Goal: Task Accomplishment & Management: Complete application form

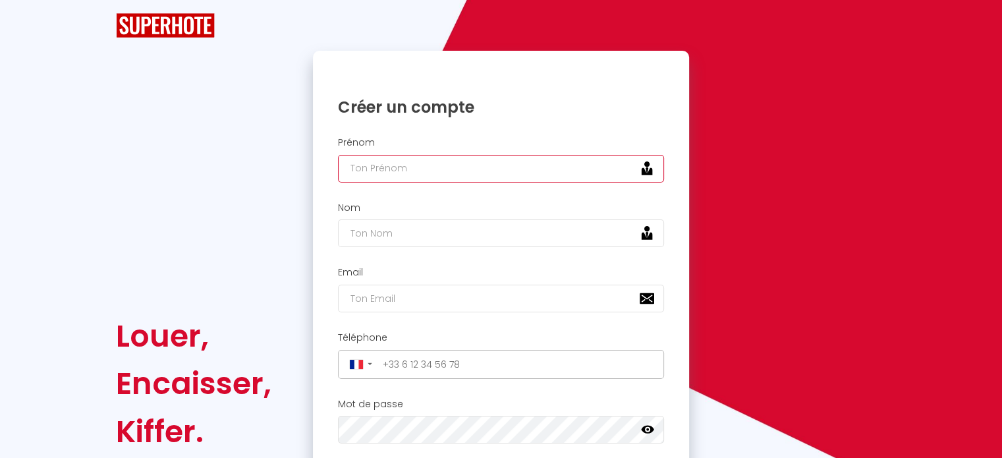
click at [408, 173] on input "text" at bounding box center [501, 169] width 327 height 28
type input "charlotte"
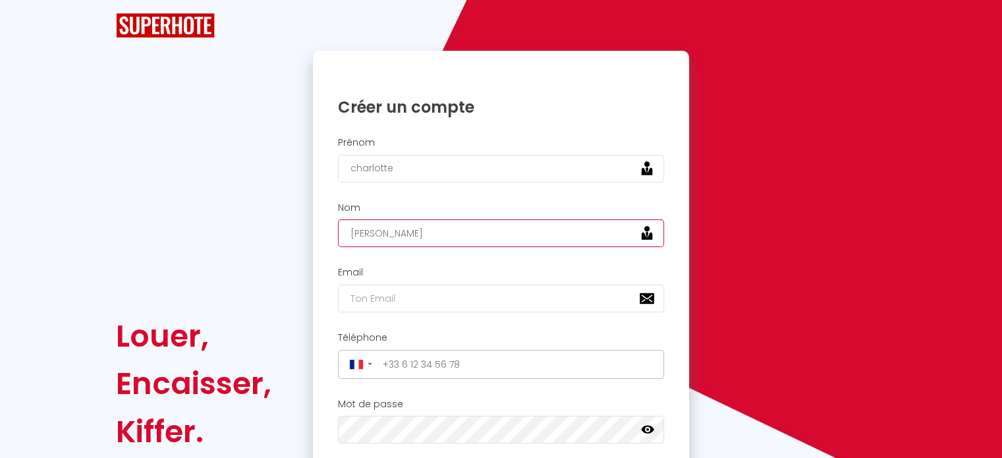
type input "[PERSON_NAME]"
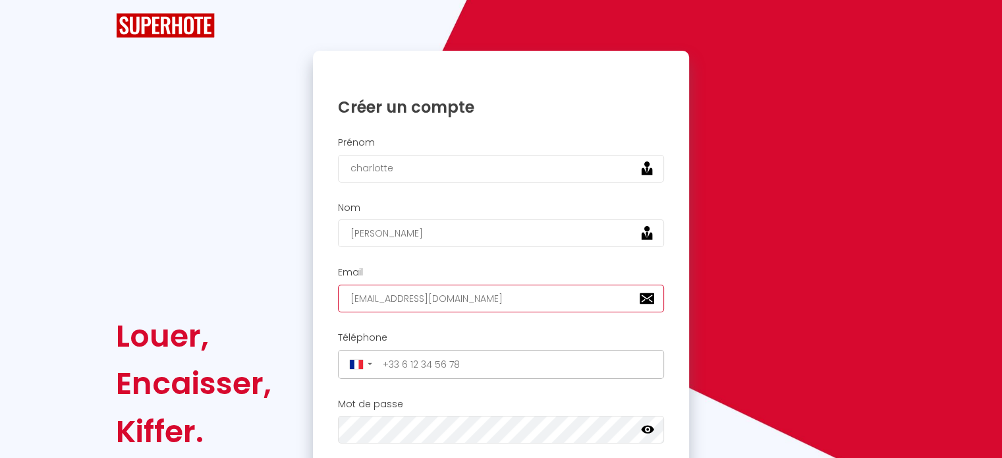
type input "[EMAIL_ADDRESS][DOMAIN_NAME]"
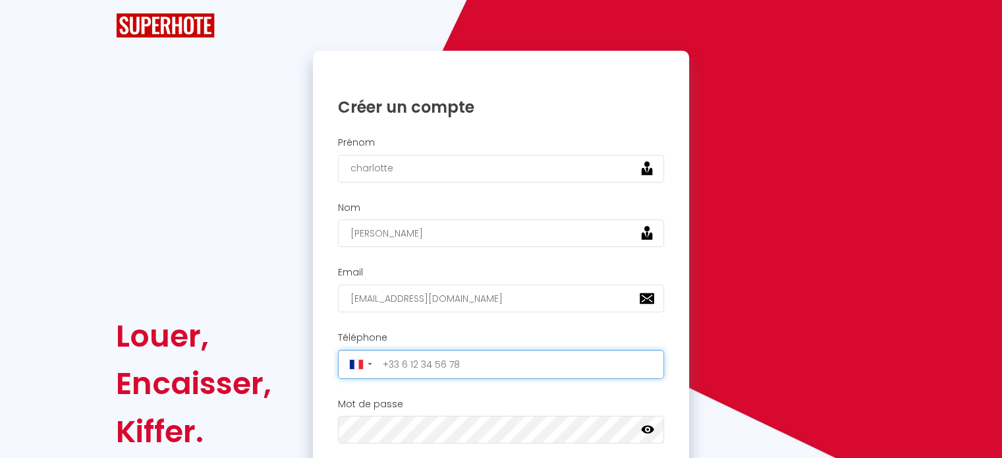
click at [401, 363] on input "tel" at bounding box center [519, 364] width 283 height 21
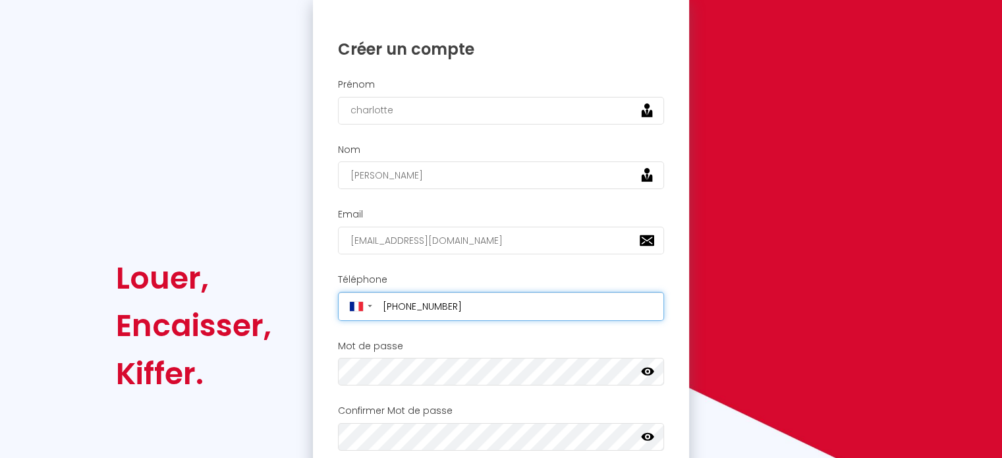
scroll to position [104, 0]
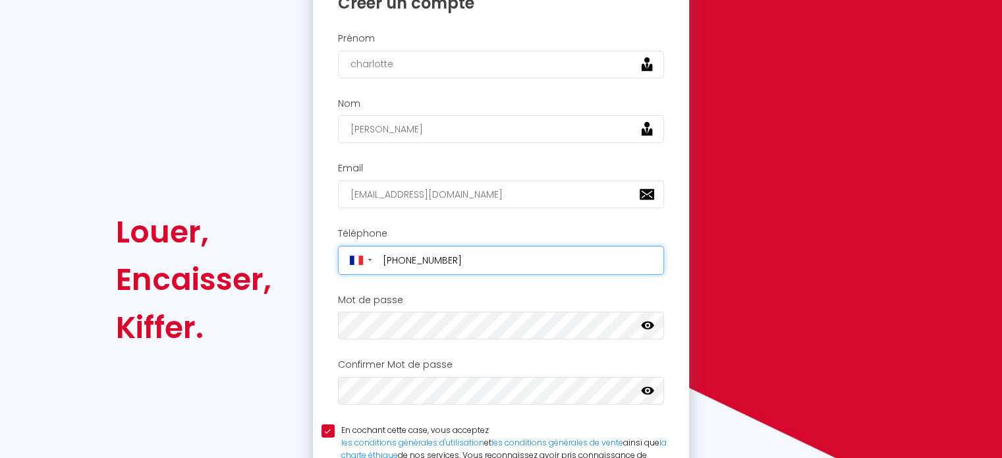
type input "[PHONE_NUMBER]"
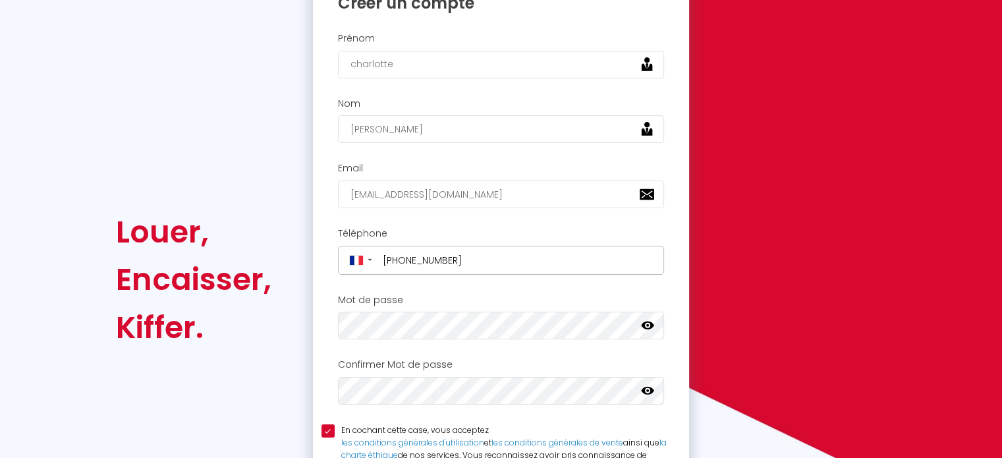
click at [652, 390] on icon at bounding box center [647, 391] width 13 height 8
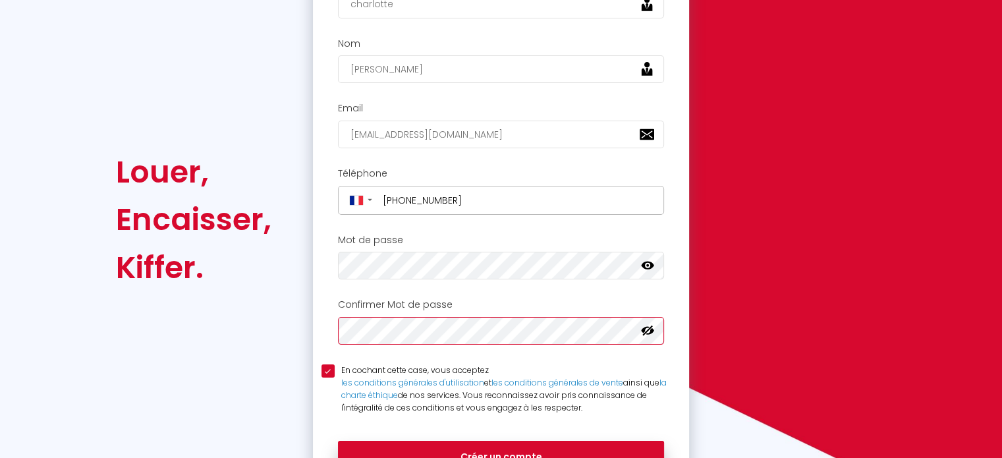
scroll to position [177, 0]
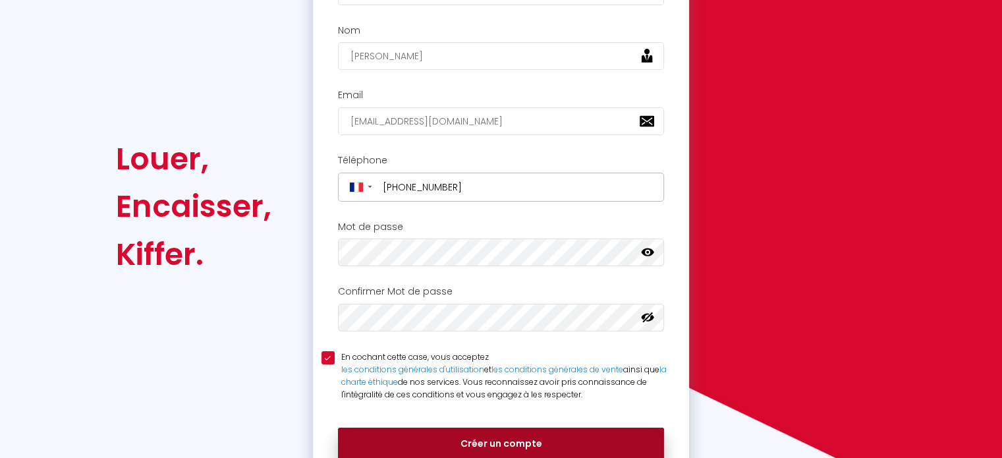
click at [514, 433] on button "Créer un compte" at bounding box center [501, 444] width 327 height 33
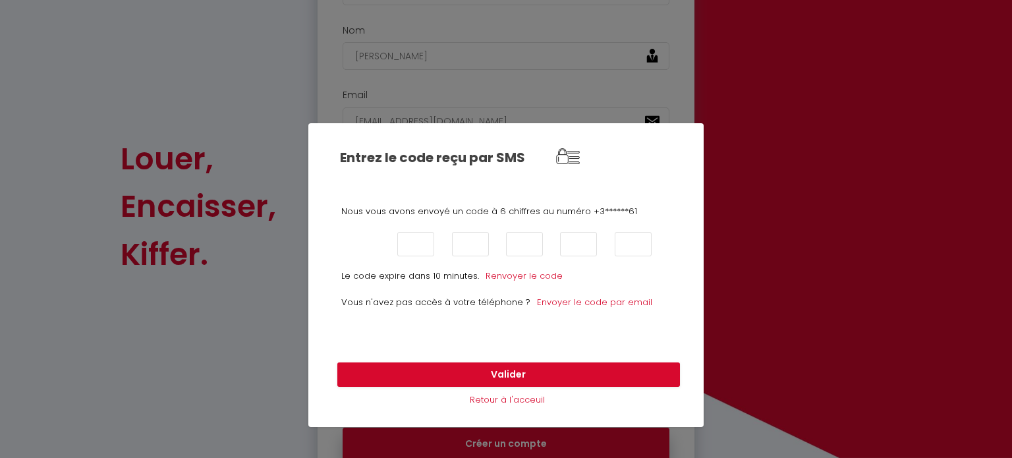
click at [368, 240] on input "text" at bounding box center [361, 244] width 37 height 24
type input "1"
type input "9"
type input "5"
type input "3"
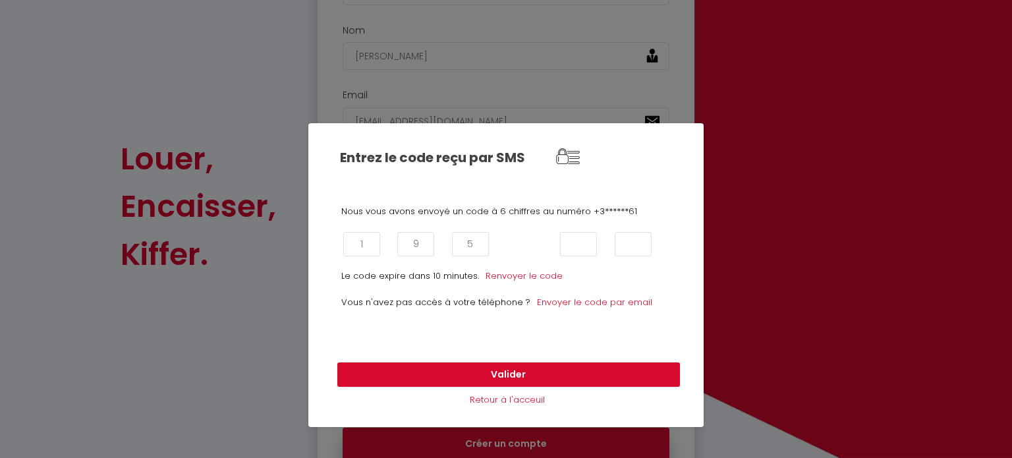
type input "3"
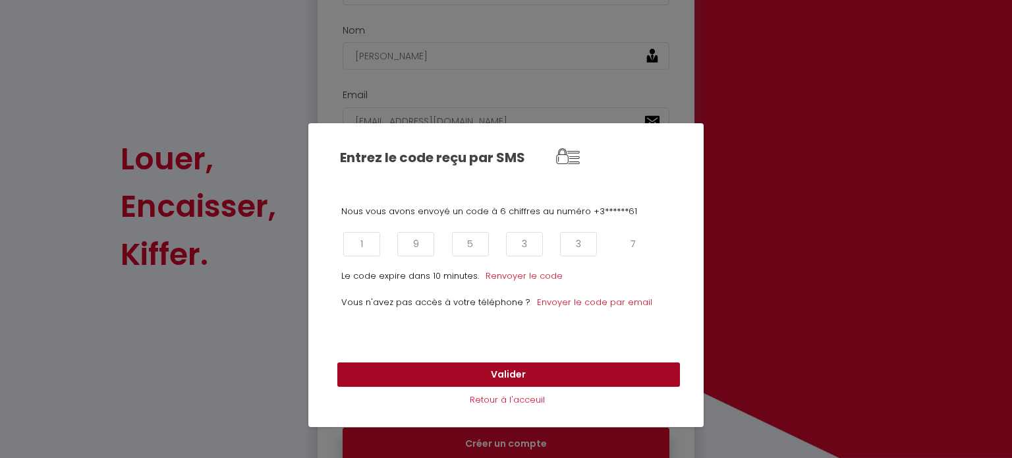
type input "7"
click at [439, 381] on button "Valider" at bounding box center [508, 374] width 343 height 25
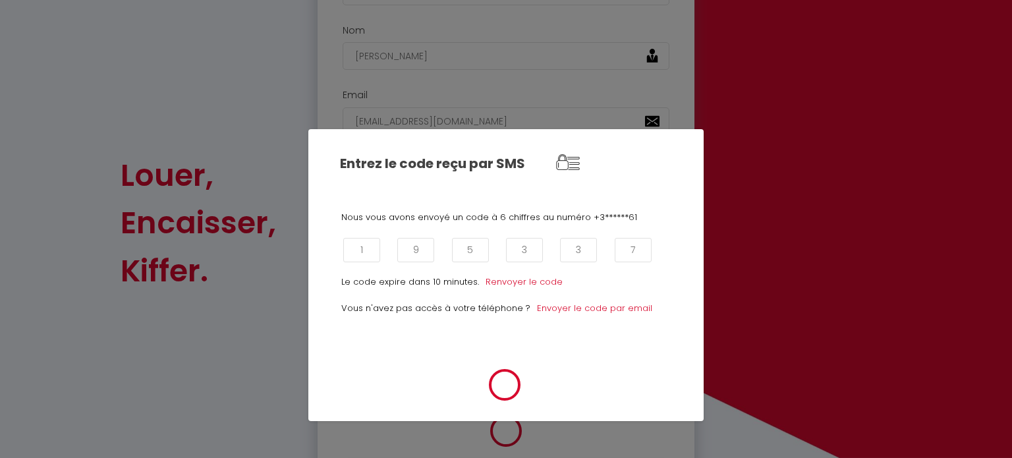
scroll to position [194, 0]
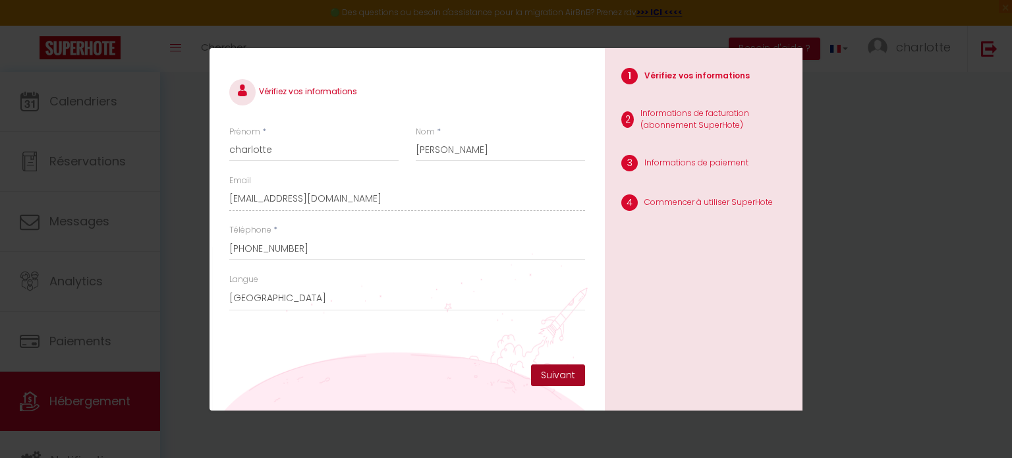
click at [559, 379] on button "Suivant" at bounding box center [558, 375] width 54 height 22
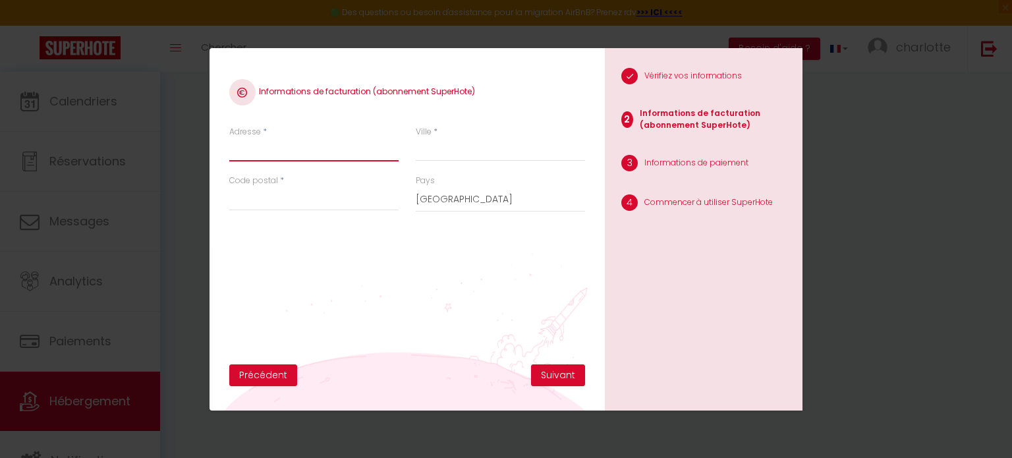
click at [311, 147] on input "Adresse" at bounding box center [313, 150] width 169 height 24
type input "[STREET_ADDRESS] rollet"
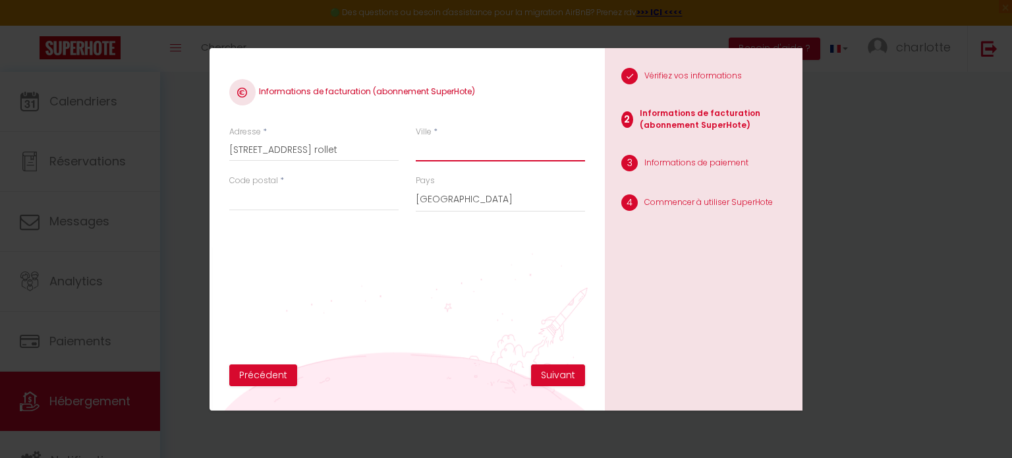
type input "PONTAULT COMBAULT"
type input "77340"
click at [558, 375] on button "Suivant" at bounding box center [558, 375] width 54 height 22
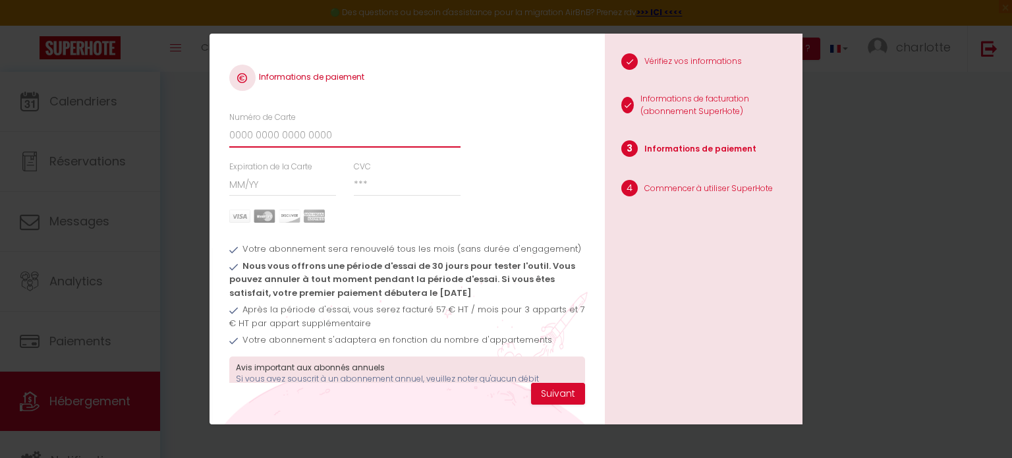
click at [315, 130] on input "Numéro de Carte" at bounding box center [344, 136] width 231 height 24
click at [428, 136] on input "Numéro de Carte" at bounding box center [344, 136] width 231 height 24
type input "5539"
click at [245, 184] on input "Expiration de la Carte" at bounding box center [282, 185] width 107 height 24
type input "09 / 29"
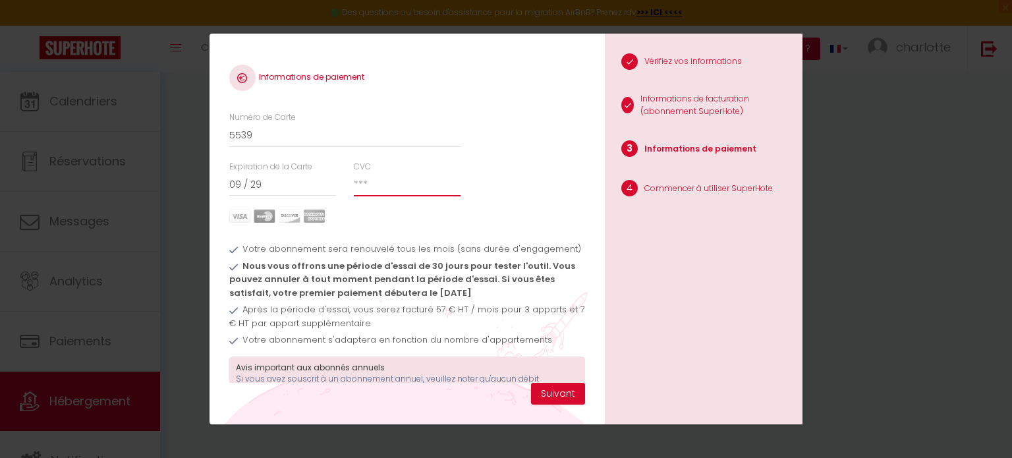
click at [354, 186] on input "CVC" at bounding box center [407, 185] width 107 height 24
type input "096"
click at [357, 139] on input "5539" at bounding box center [344, 136] width 231 height 24
type input "5539792105098884"
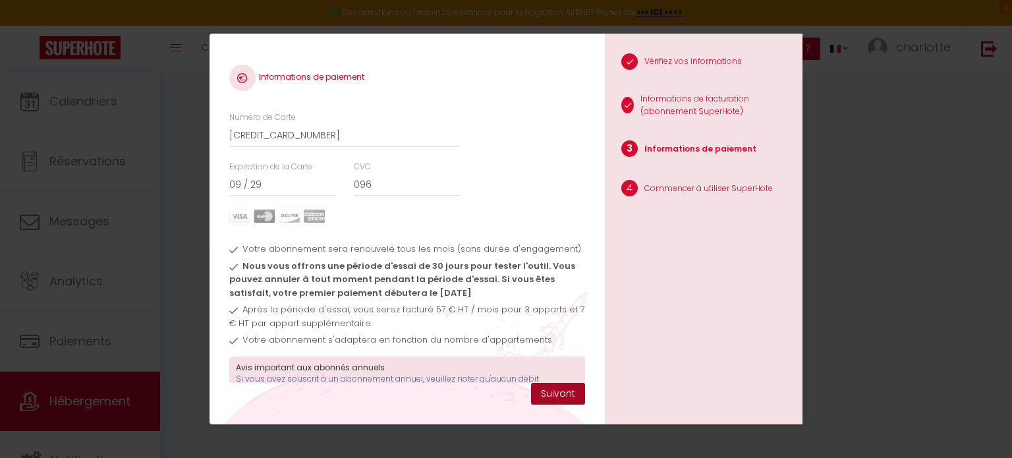
click at [559, 395] on button "Suivant" at bounding box center [558, 394] width 54 height 22
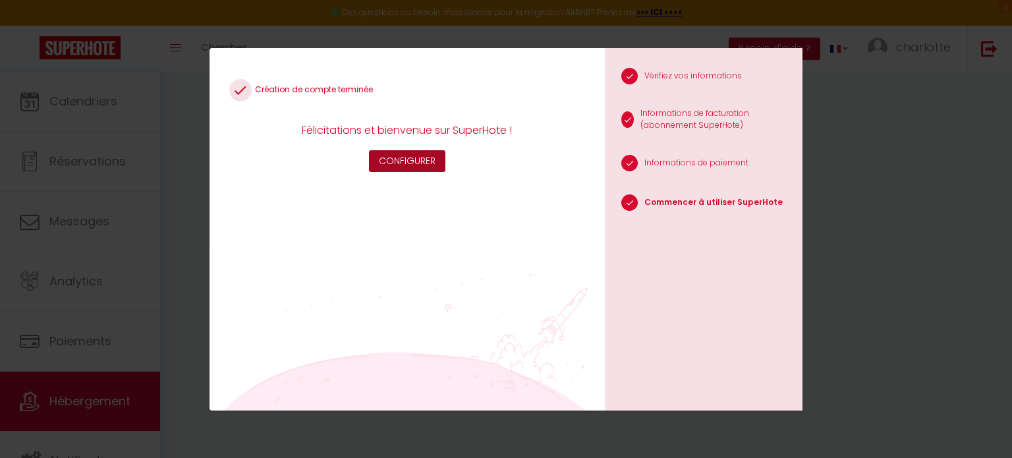
click at [430, 170] on button "Configurer" at bounding box center [407, 161] width 76 height 22
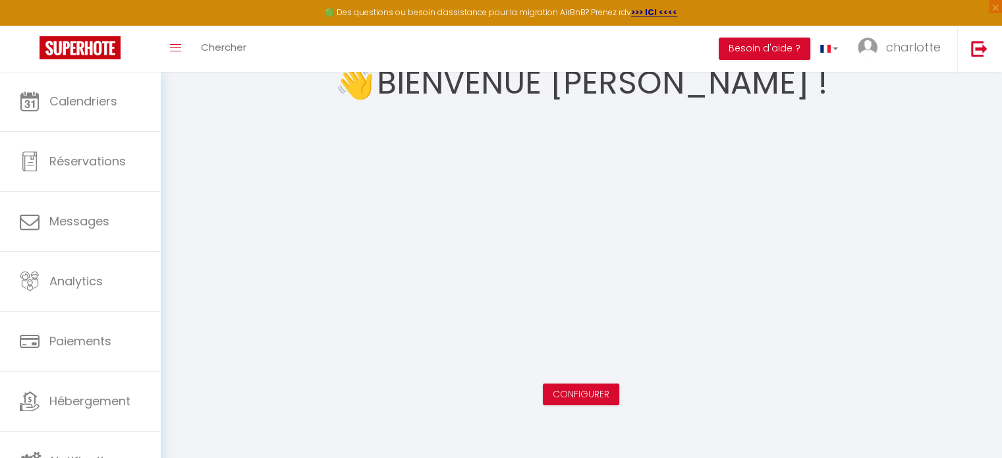
scroll to position [71, 0]
click at [585, 400] on button "Configurer" at bounding box center [581, 392] width 76 height 22
drag, startPoint x: 585, startPoint y: 400, endPoint x: 552, endPoint y: 395, distance: 33.3
click at [552, 395] on button "Configurer" at bounding box center [581, 392] width 76 height 22
click at [592, 387] on link "Configurer" at bounding box center [581, 391] width 57 height 13
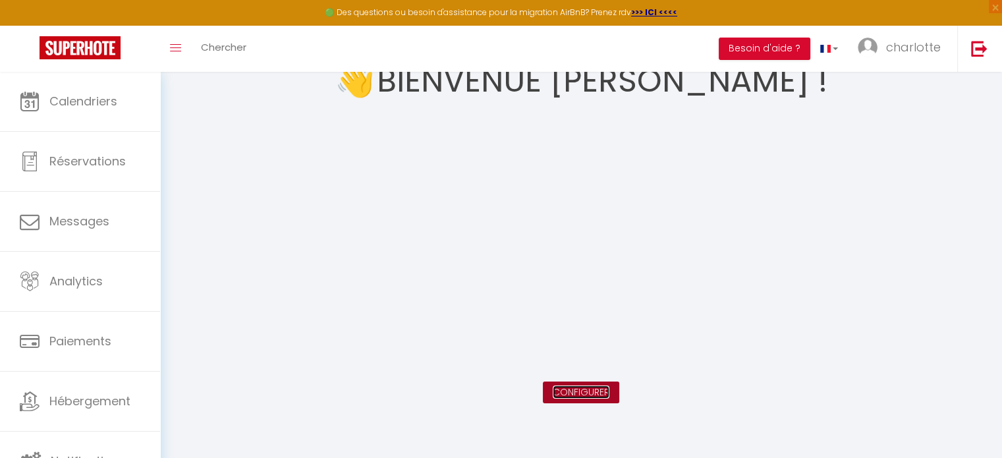
click at [574, 393] on link "Configurer" at bounding box center [581, 391] width 57 height 13
click at [177, 49] on icon "Toggle menubar" at bounding box center [175, 48] width 11 height 8
click at [233, 45] on span "Chercher" at bounding box center [223, 47] width 45 height 14
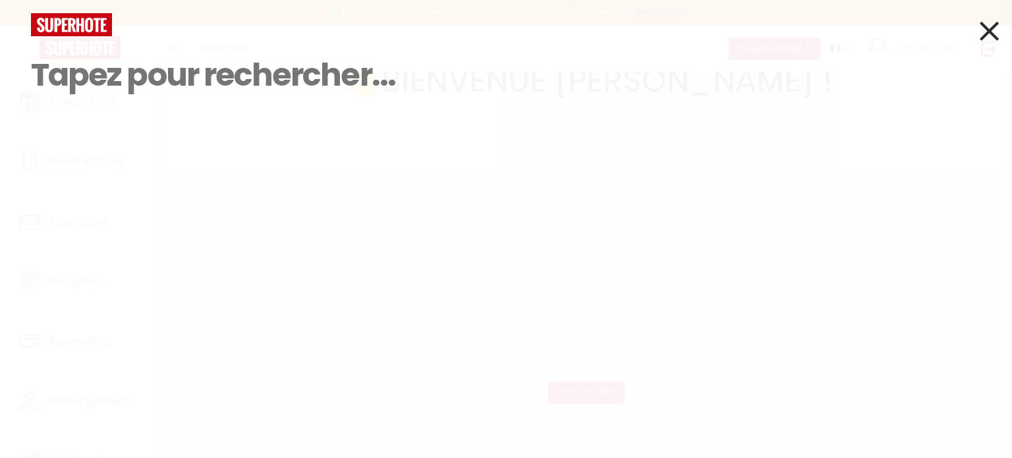
click at [995, 22] on icon at bounding box center [989, 30] width 19 height 33
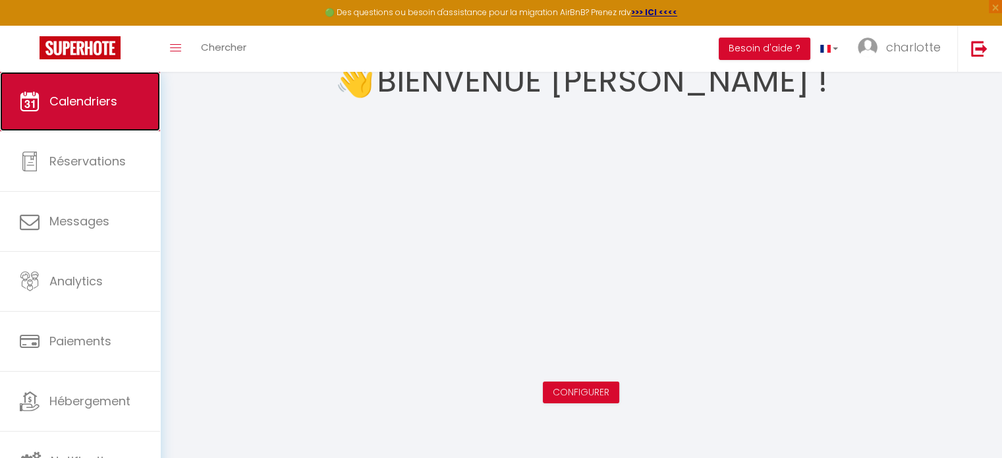
click at [97, 126] on link "Calendriers" at bounding box center [80, 101] width 160 height 59
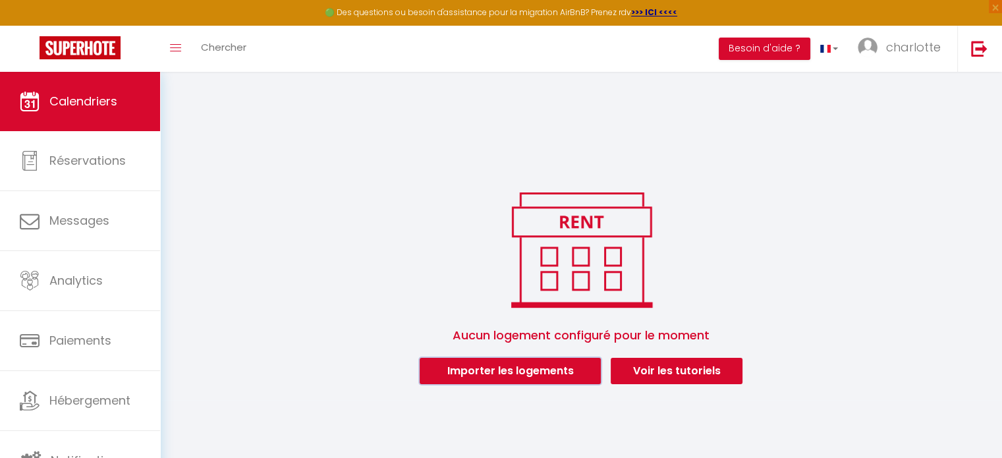
click at [544, 376] on button "Importer les logements" at bounding box center [510, 371] width 181 height 26
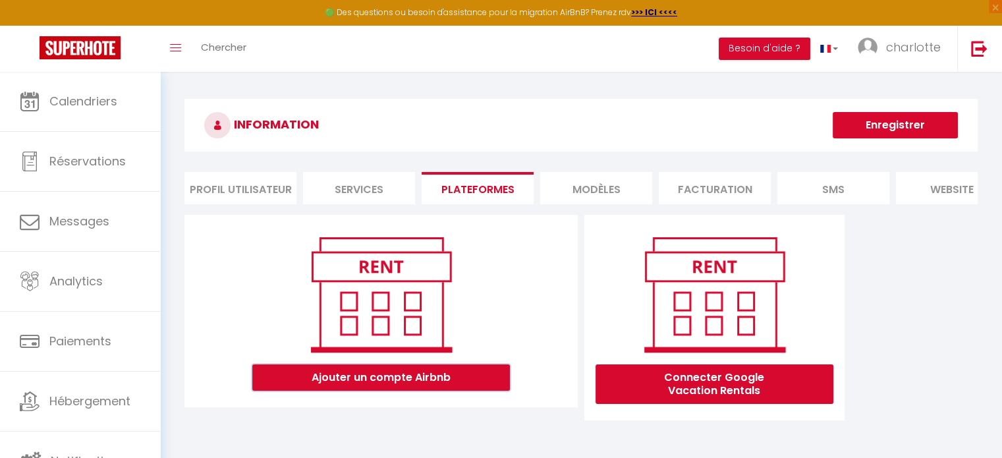
click at [451, 387] on button "Ajouter un compte Airbnb" at bounding box center [381, 377] width 258 height 26
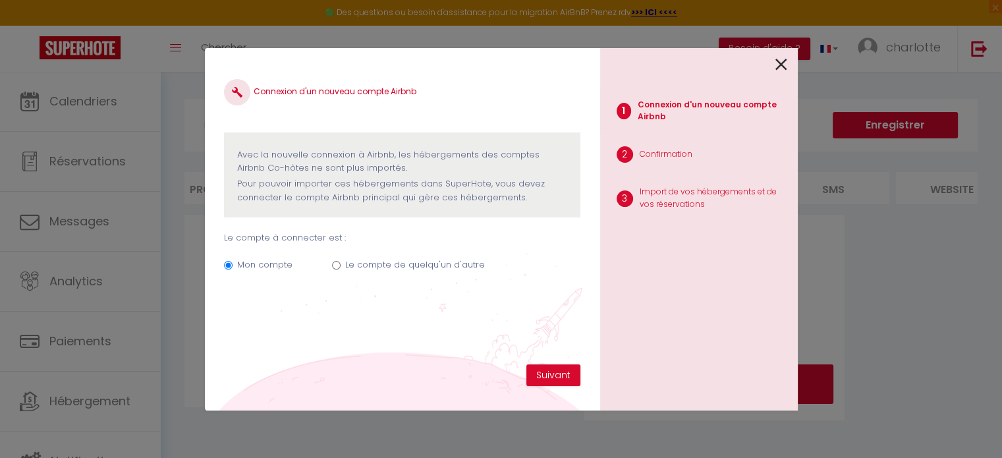
click at [466, 260] on label "Le compte de quelqu'un d'autre" at bounding box center [415, 264] width 140 height 13
click at [341, 261] on input "Le compte de quelqu'un d'autre" at bounding box center [336, 265] width 9 height 9
radio input "true"
radio input "false"
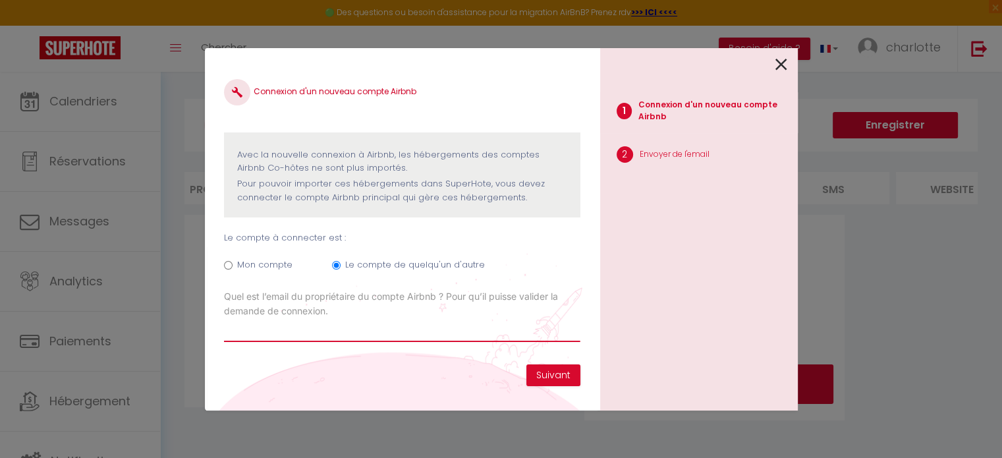
click at [439, 330] on input "Email connexion Airbnb" at bounding box center [402, 330] width 356 height 24
click at [781, 68] on icon at bounding box center [782, 65] width 12 height 20
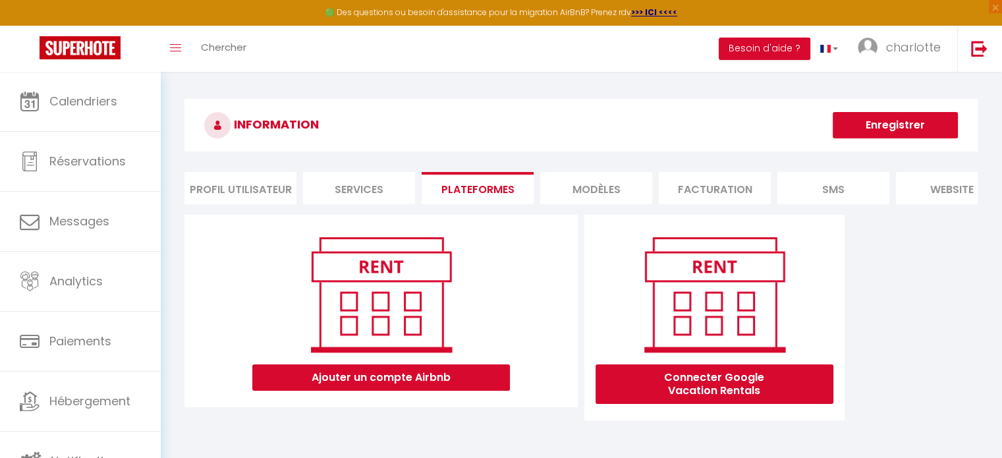
scroll to position [0, 135]
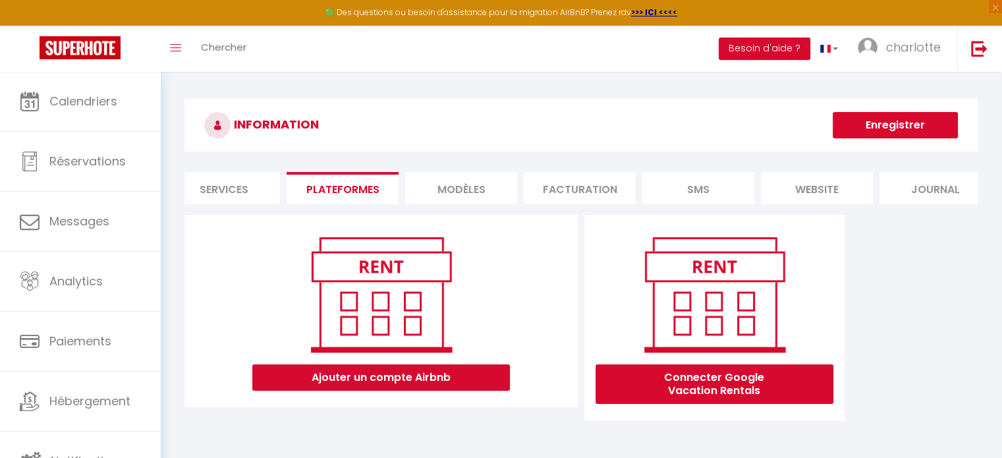
click at [810, 188] on li "website" at bounding box center [817, 188] width 112 height 32
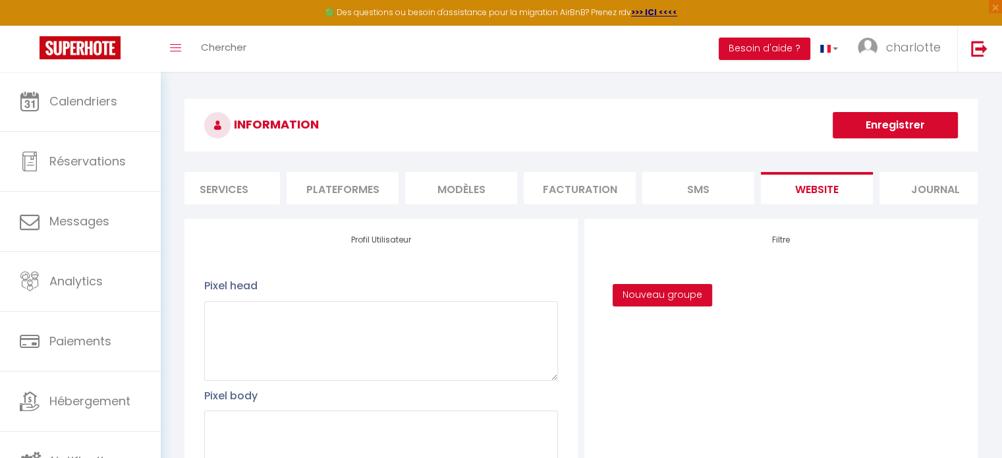
click at [907, 176] on li "Journal" at bounding box center [936, 188] width 112 height 32
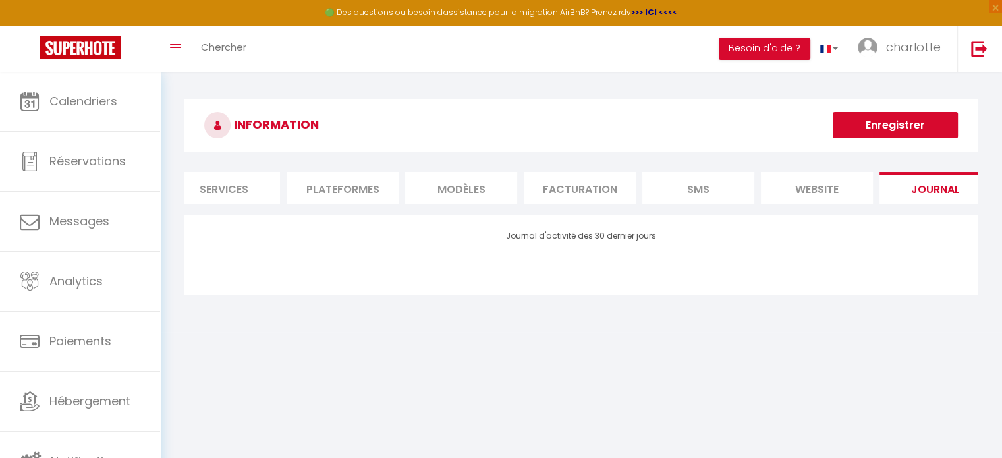
click at [710, 190] on li "SMS" at bounding box center [698, 188] width 112 height 32
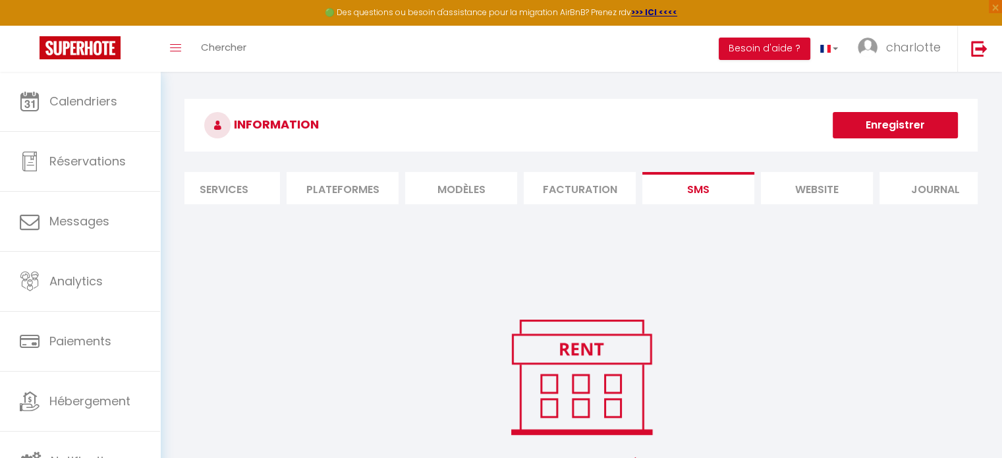
click at [613, 179] on li "Facturation" at bounding box center [580, 188] width 112 height 32
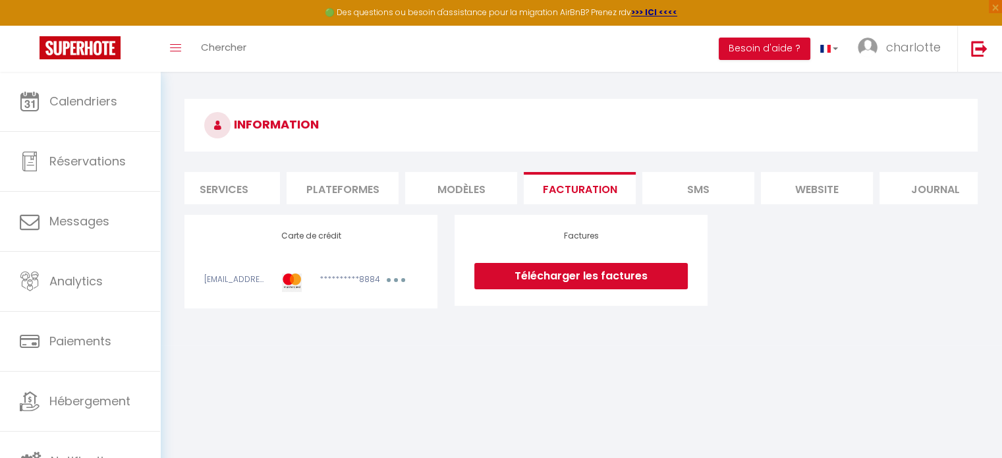
click at [476, 182] on li "MODÈLES" at bounding box center [461, 188] width 112 height 32
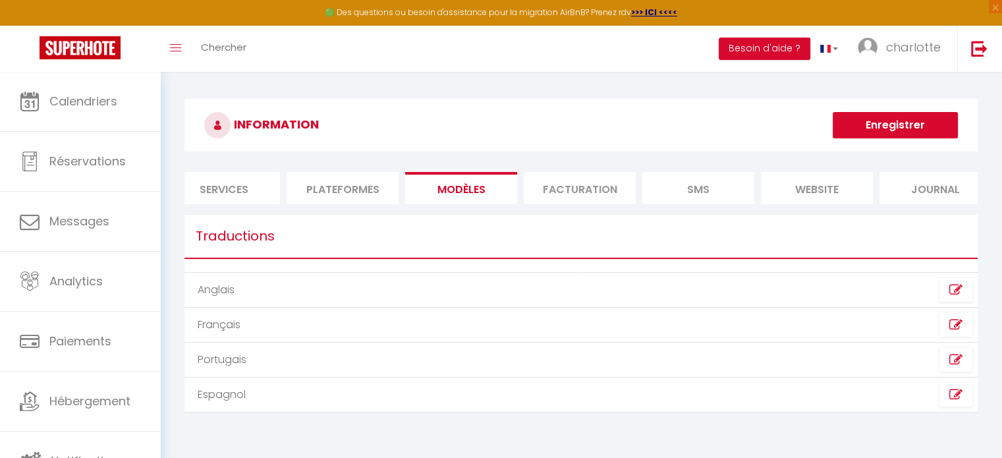
click at [327, 192] on li "Plateformes" at bounding box center [343, 188] width 112 height 32
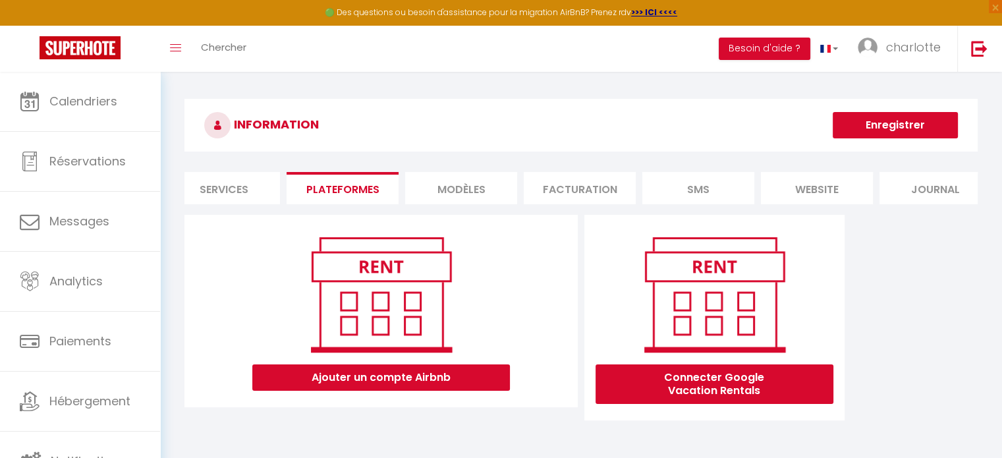
click at [245, 192] on li "Services" at bounding box center [224, 188] width 112 height 32
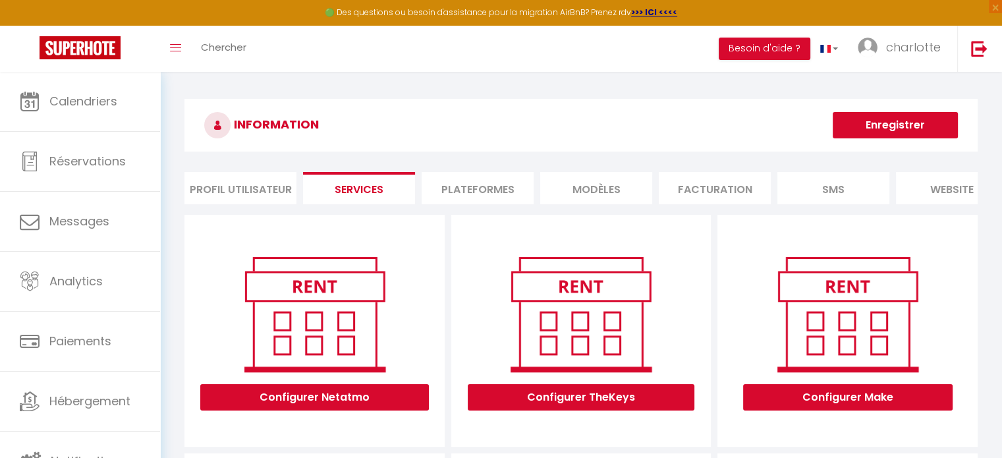
click at [225, 192] on li "Profil Utilisateur" at bounding box center [240, 188] width 112 height 32
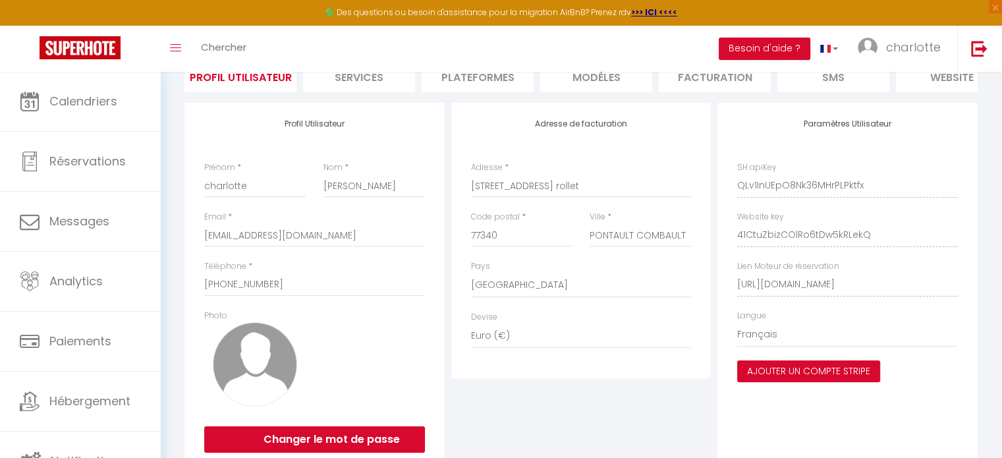
scroll to position [122, 0]
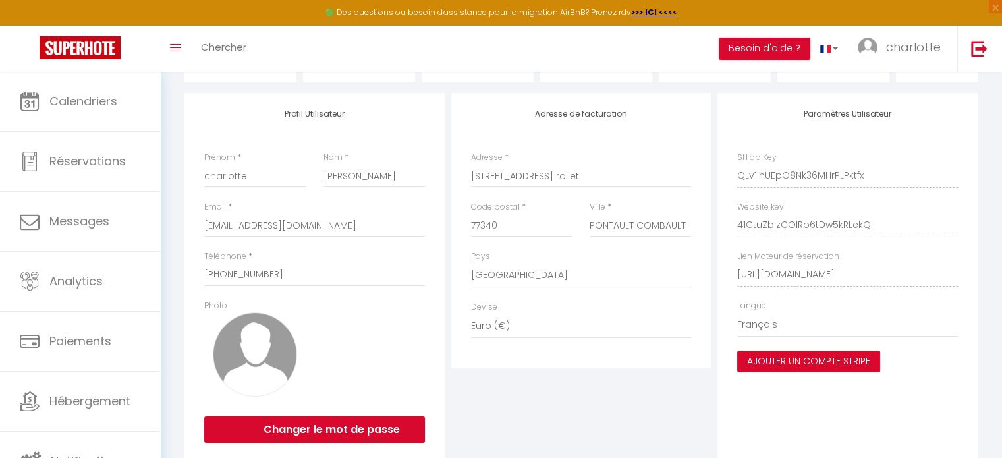
click at [863, 367] on button "Ajouter un compte Stripe" at bounding box center [808, 362] width 143 height 22
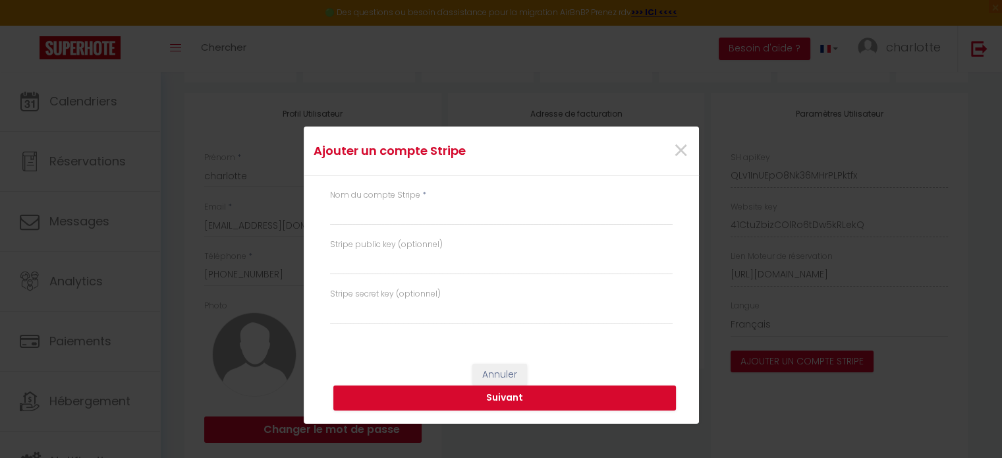
click at [509, 227] on div "Nom du compte Stripe *" at bounding box center [501, 213] width 360 height 49
click at [510, 212] on input "text" at bounding box center [501, 214] width 343 height 24
type input "conciergeriesoares"
click at [490, 408] on button "Suivant" at bounding box center [504, 397] width 343 height 25
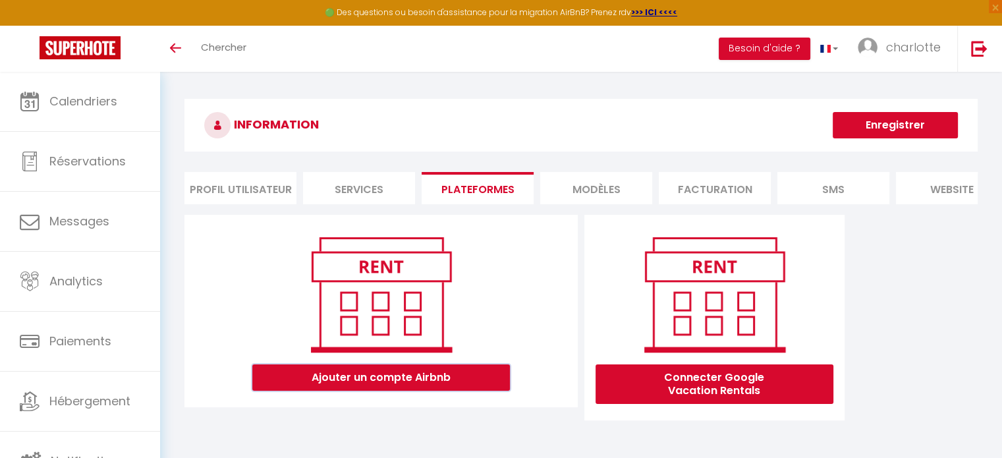
click at [459, 381] on button "Ajouter un compte Airbnb" at bounding box center [381, 377] width 258 height 26
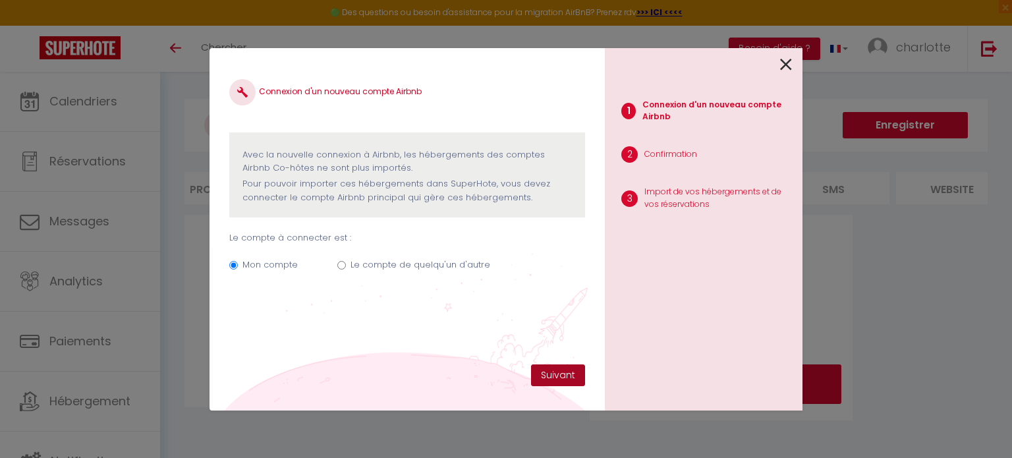
click at [554, 371] on button "Suivant" at bounding box center [558, 375] width 54 height 22
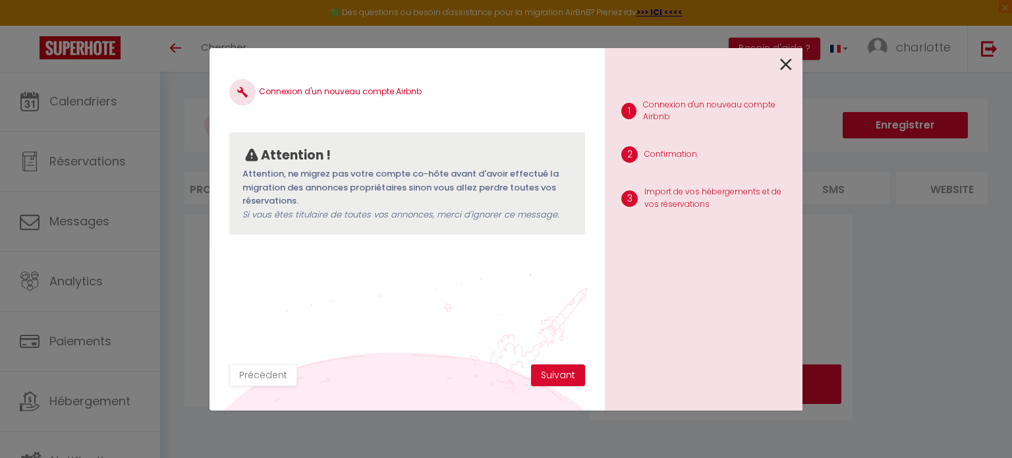
click at [385, 362] on div "Connexion d'un nouveau compte Airbnb Attention ! Attention, ne migrez pas votre…" at bounding box center [407, 216] width 356 height 296
click at [247, 377] on button "Précédent" at bounding box center [263, 375] width 68 height 22
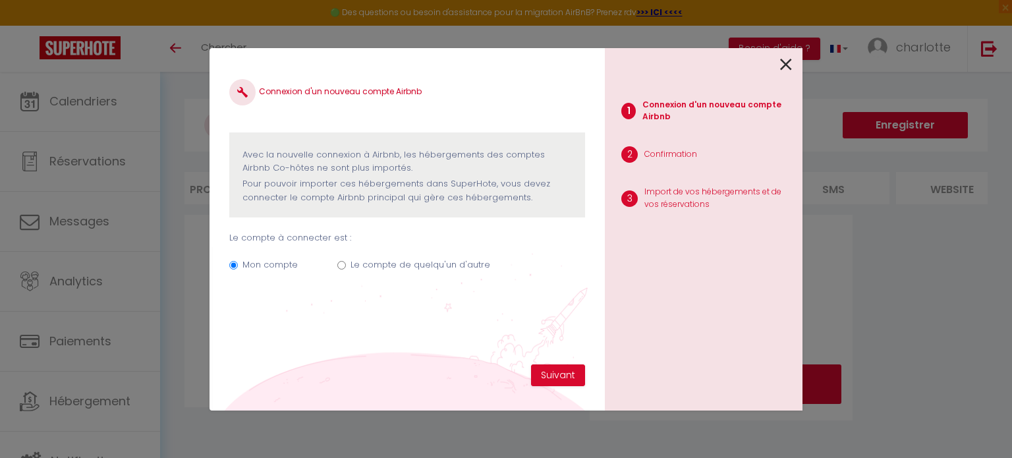
click at [785, 75] on link at bounding box center [786, 63] width 12 height 28
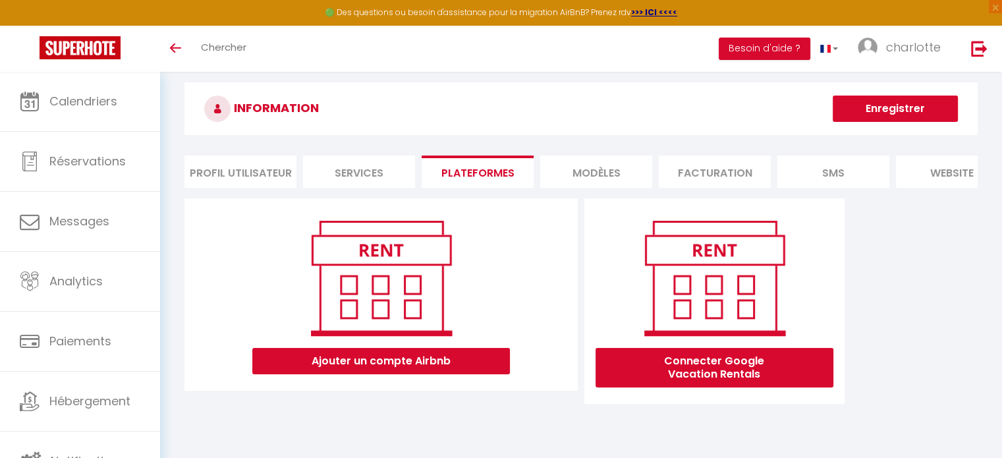
scroll to position [13, 0]
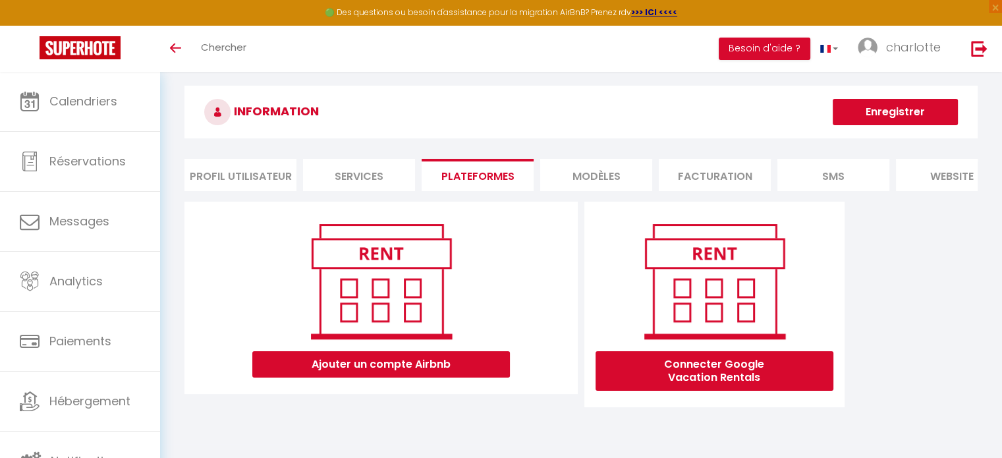
click at [736, 175] on li "Facturation" at bounding box center [715, 175] width 112 height 32
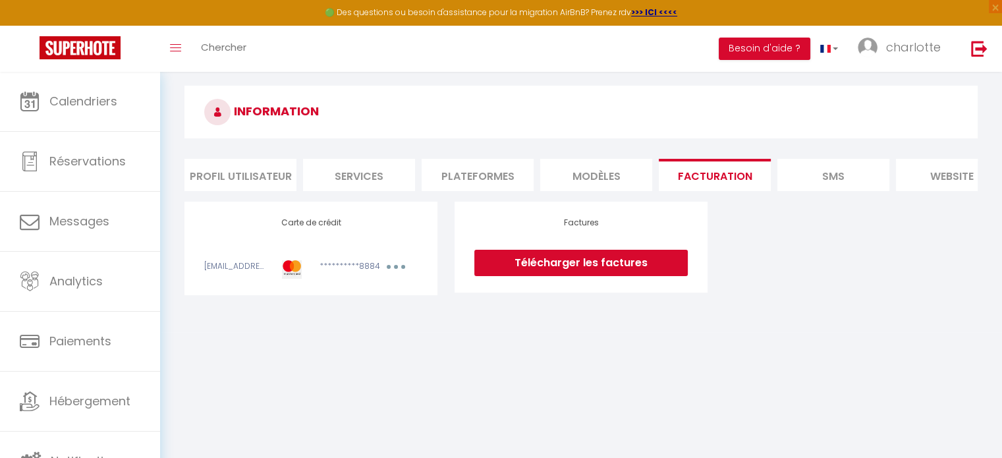
click at [816, 181] on li "SMS" at bounding box center [833, 175] width 112 height 32
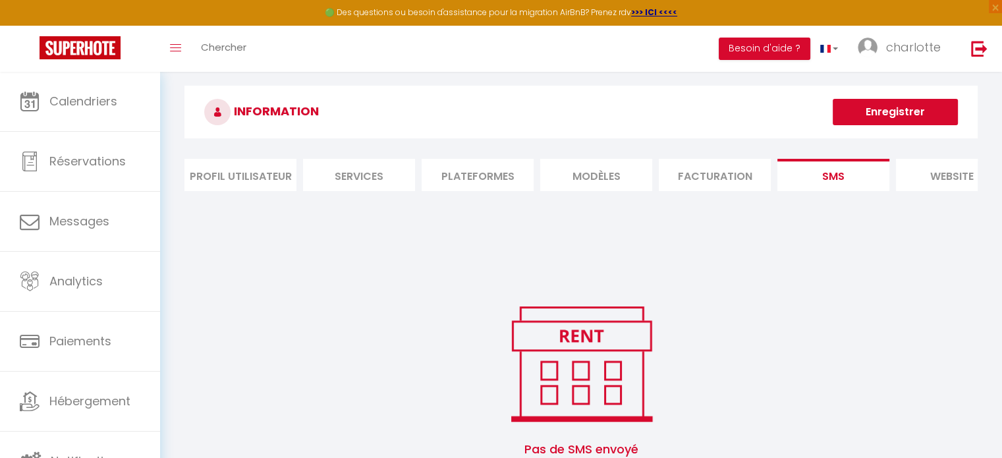
click at [922, 179] on li "website" at bounding box center [952, 175] width 112 height 32
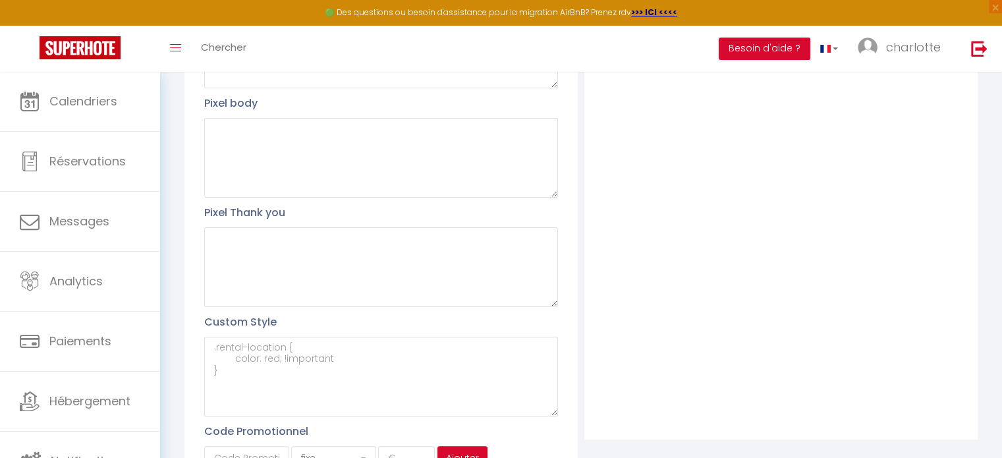
scroll to position [4, 0]
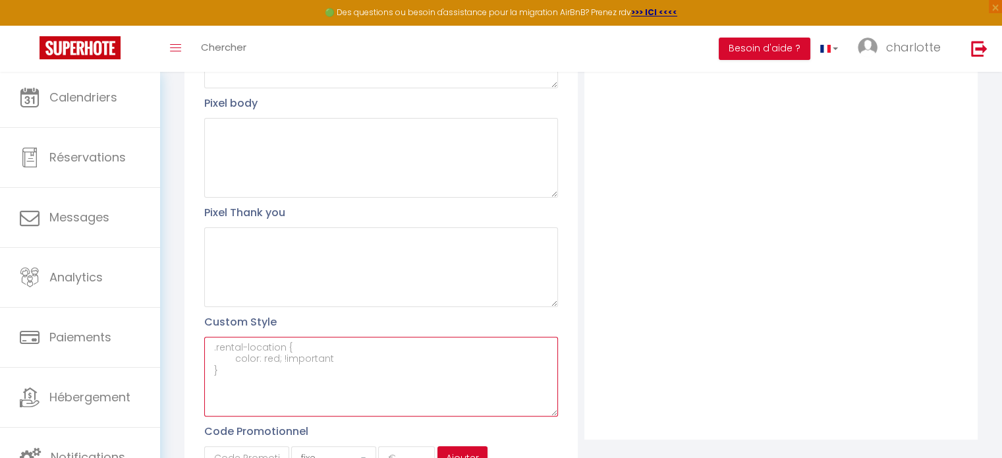
click at [235, 347] on textarea at bounding box center [381, 377] width 354 height 80
click at [274, 363] on textarea at bounding box center [381, 377] width 354 height 80
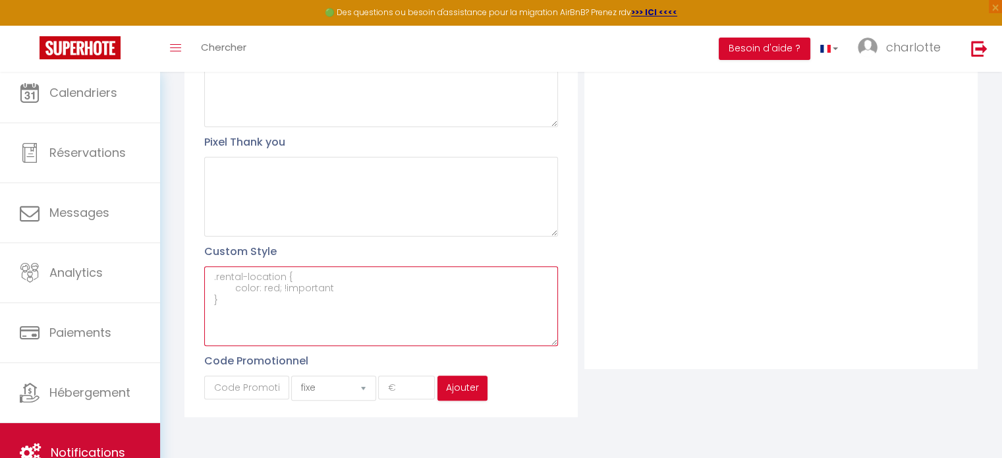
click at [91, 450] on span "Notifications" at bounding box center [88, 452] width 74 height 16
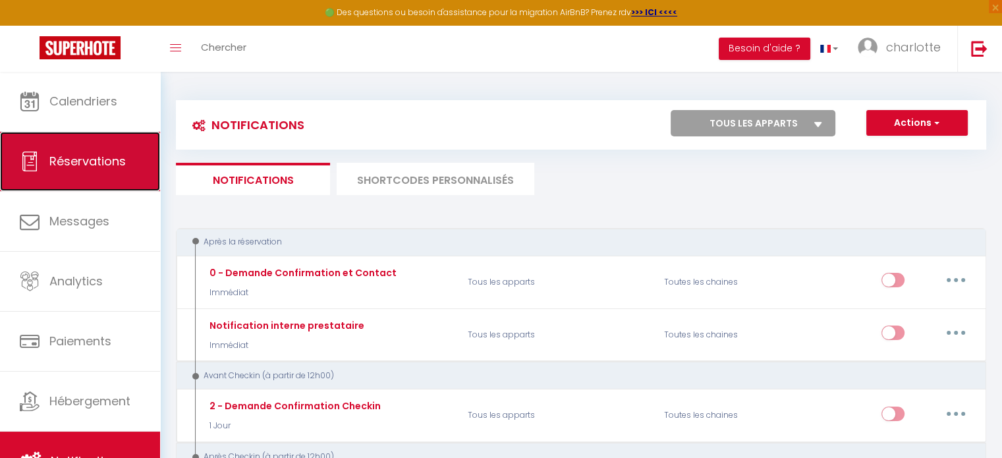
click at [99, 176] on link "Réservations" at bounding box center [80, 161] width 160 height 59
select select "not_cancelled"
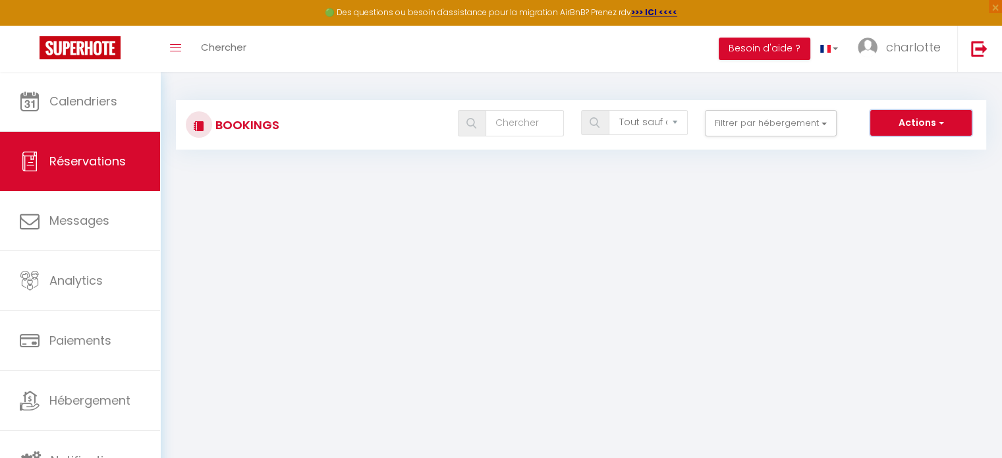
click at [943, 117] on span "button" at bounding box center [940, 122] width 8 height 13
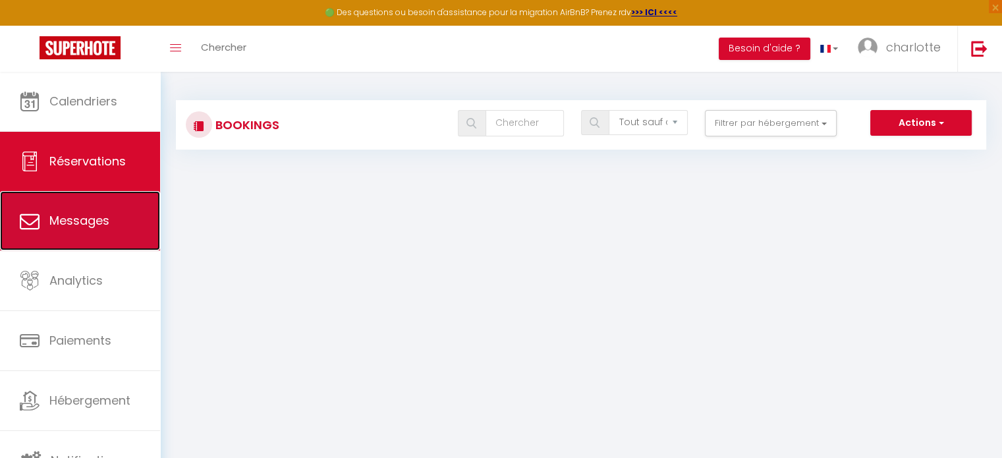
click at [105, 221] on span "Messages" at bounding box center [79, 220] width 60 height 16
select select "message"
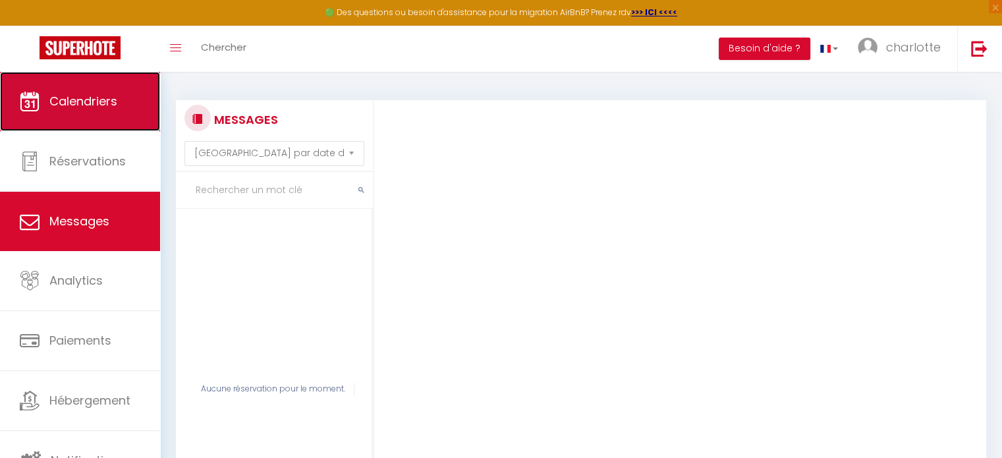
click at [111, 116] on link "Calendriers" at bounding box center [80, 101] width 160 height 59
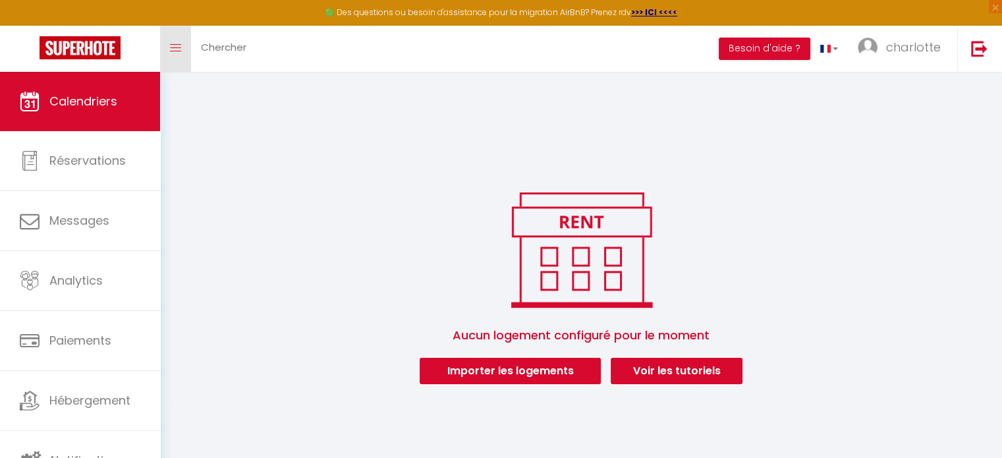
click at [177, 49] on icon "Toggle menubar" at bounding box center [175, 48] width 11 height 8
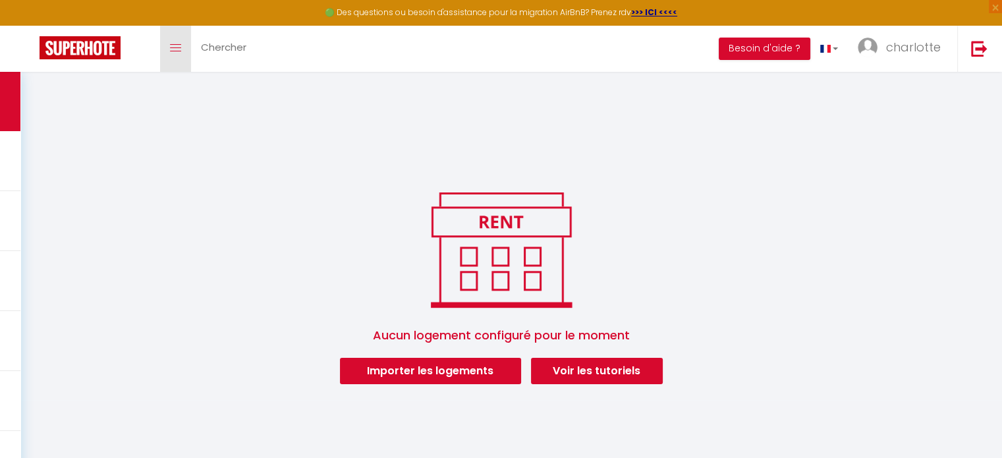
click at [177, 49] on icon "Toggle menubar" at bounding box center [175, 48] width 11 height 8
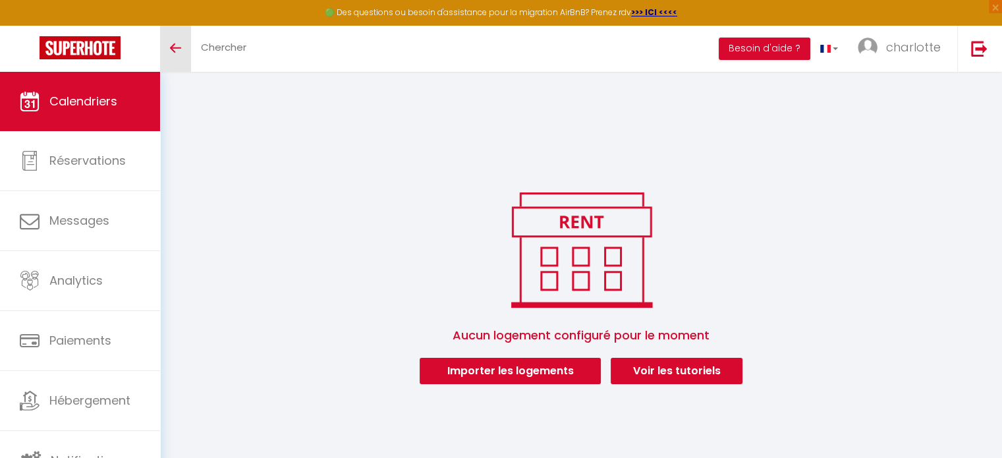
click at [177, 49] on icon "Toggle menubar" at bounding box center [175, 48] width 11 height 8
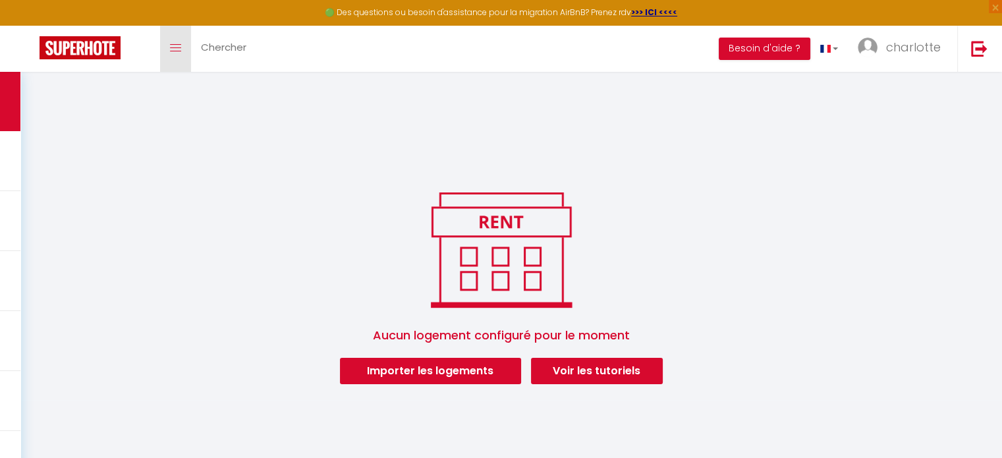
click at [181, 50] on link "Toggle menubar" at bounding box center [175, 49] width 31 height 46
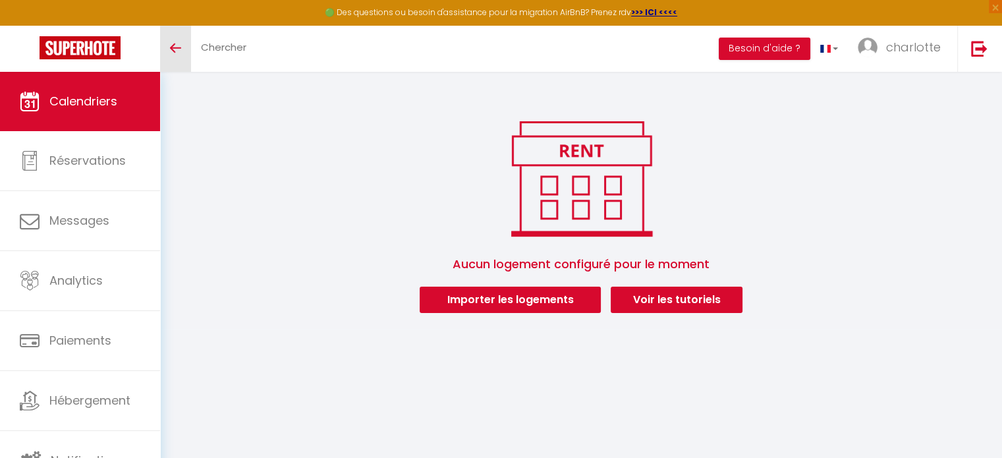
scroll to position [3, 0]
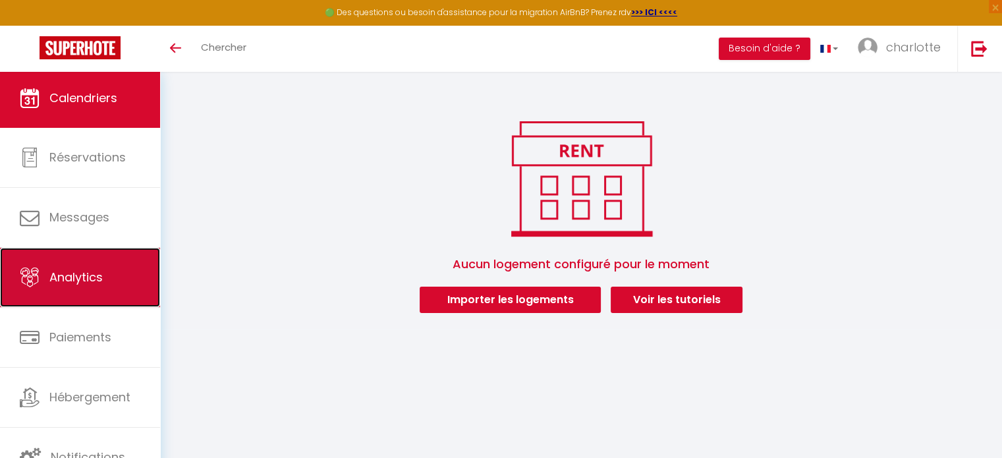
click at [69, 264] on link "Analytics" at bounding box center [80, 277] width 160 height 59
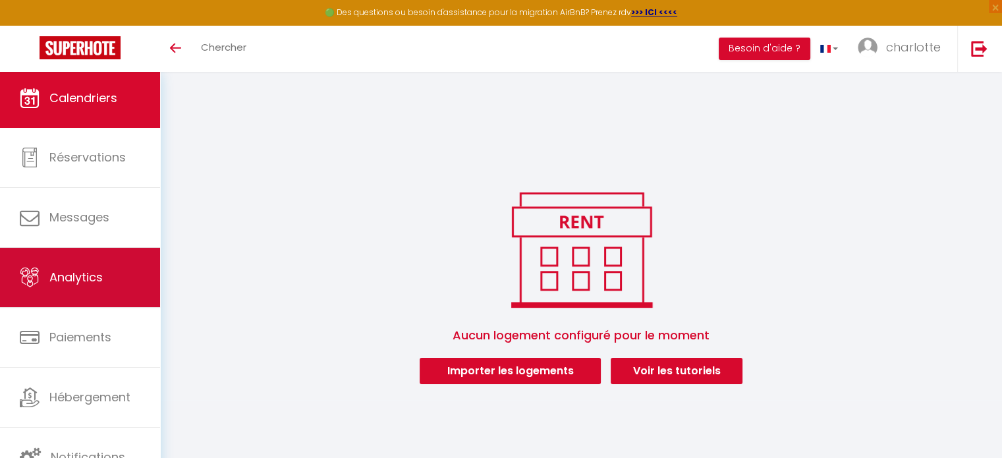
select select "2025"
select select "10"
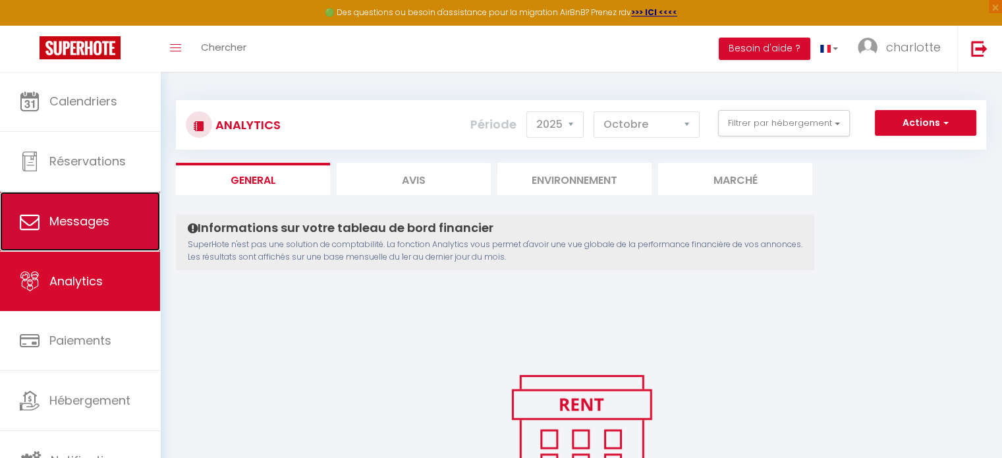
click at [82, 224] on span "Messages" at bounding box center [79, 221] width 60 height 16
select select "message"
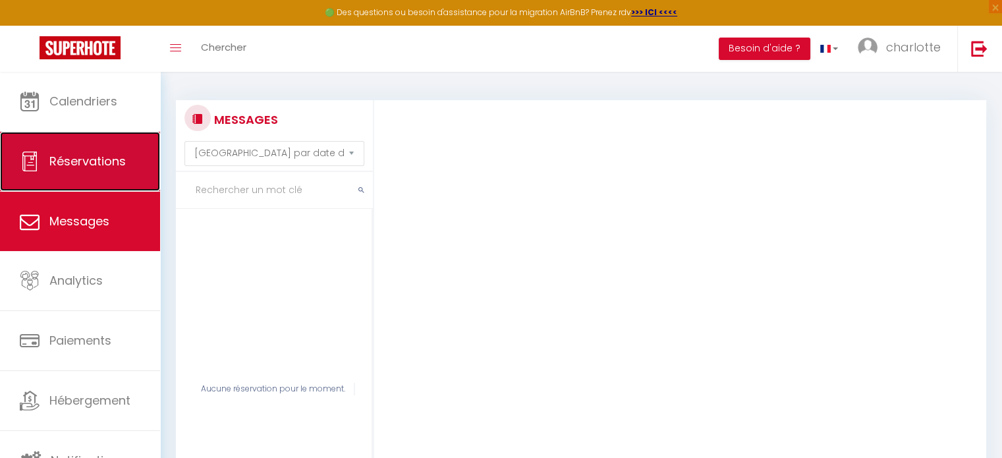
click at [92, 171] on link "Réservations" at bounding box center [80, 161] width 160 height 59
select select "not_cancelled"
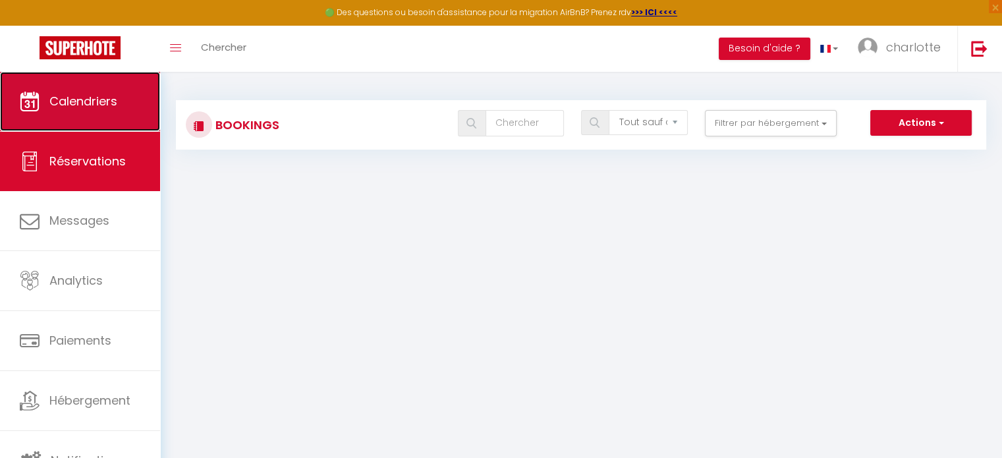
click at [98, 123] on link "Calendriers" at bounding box center [80, 101] width 160 height 59
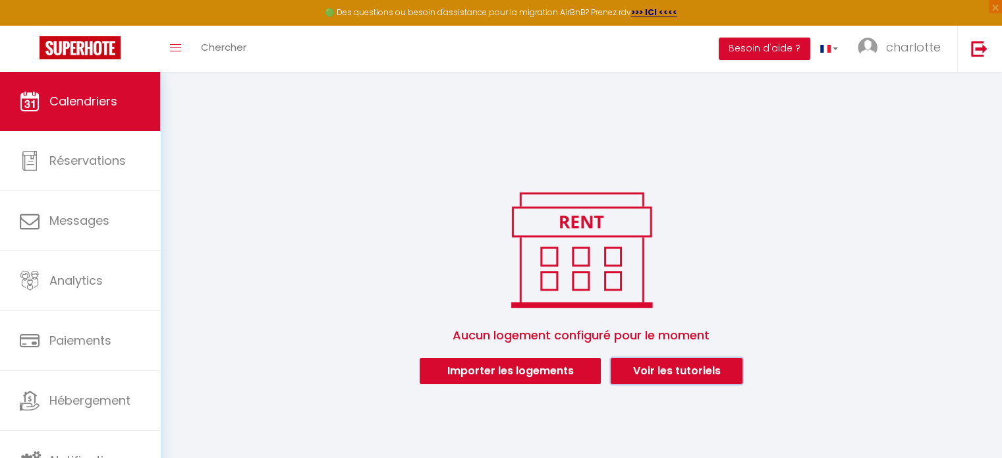
click at [669, 374] on link "Voir les tutoriels" at bounding box center [677, 371] width 132 height 26
click at [793, 55] on button "Besoin d'aide ?" at bounding box center [765, 49] width 92 height 22
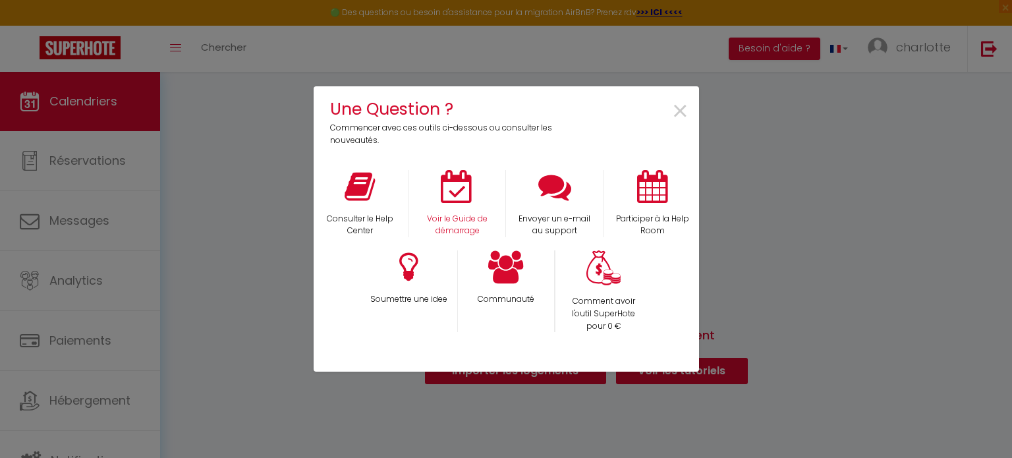
click at [462, 210] on div "Voir le Guide de démarrage" at bounding box center [458, 204] width 98 height 68
click at [445, 223] on p "Voir le Guide de démarrage" at bounding box center [457, 225] width 79 height 25
click at [677, 113] on span "×" at bounding box center [680, 112] width 18 height 42
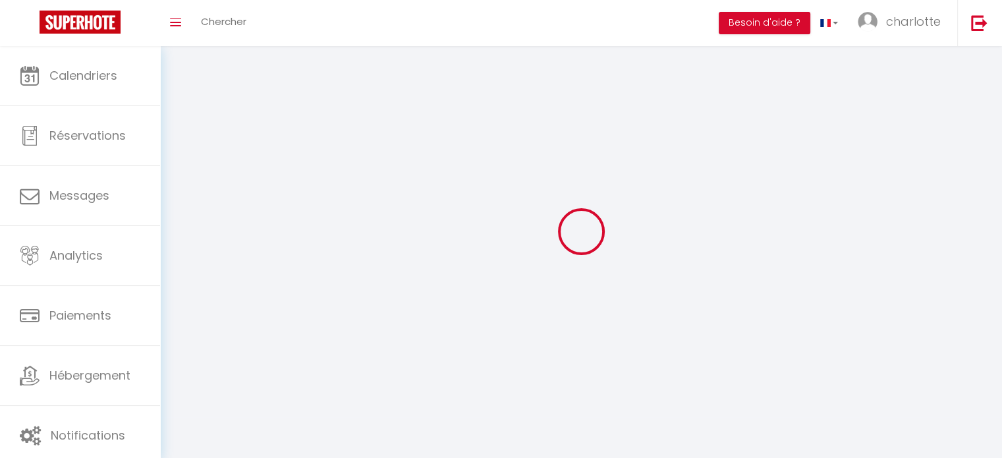
select select "fr"
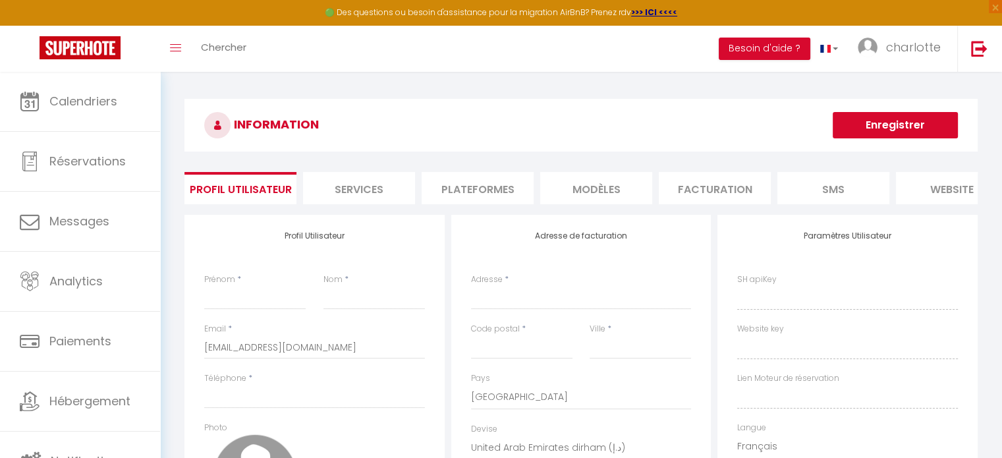
type input "charlotte"
type input "[PERSON_NAME]"
type input "[PHONE_NUMBER]"
type input "[STREET_ADDRESS] rollet"
type input "77340"
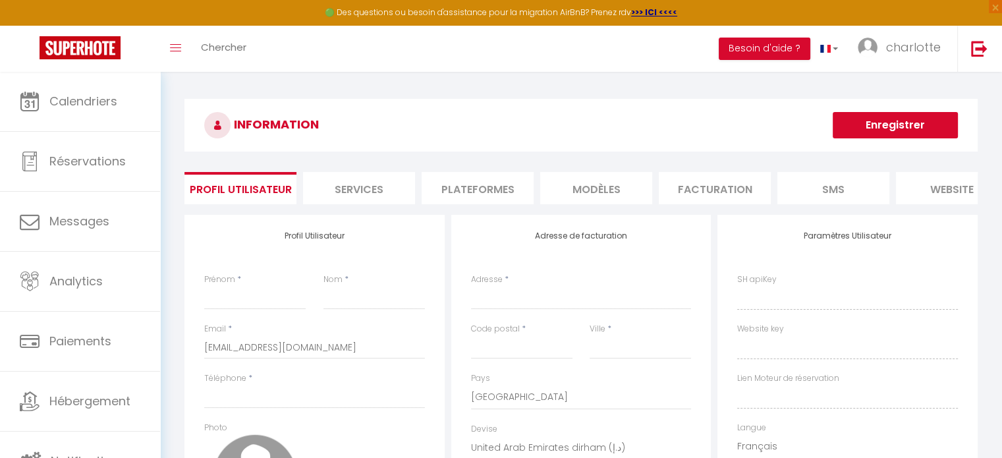
type input "PONTAULT COMBAULT"
select select "1"
select select "28"
type input "QLv1InUEpO8Nk36MHrPLPktfx"
type input "41CtuZbizCOlRo6tDw5kRLekQ"
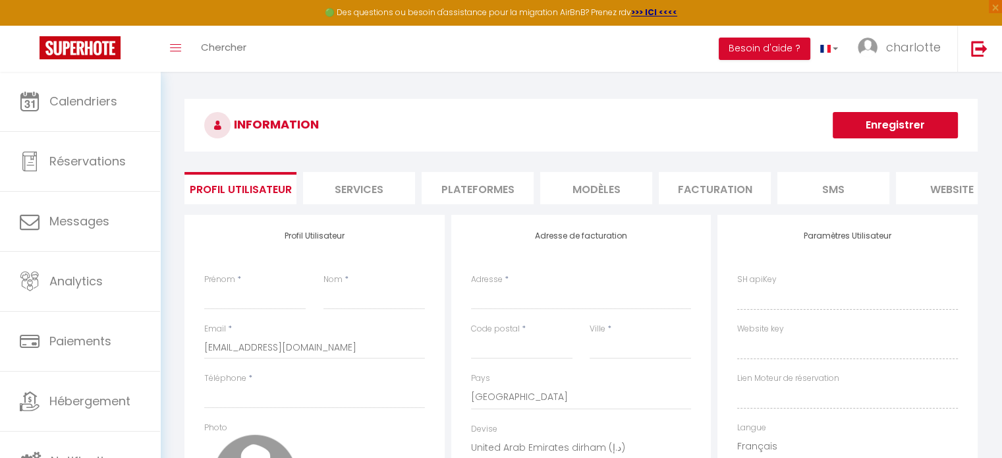
type input "[URL][DOMAIN_NAME]"
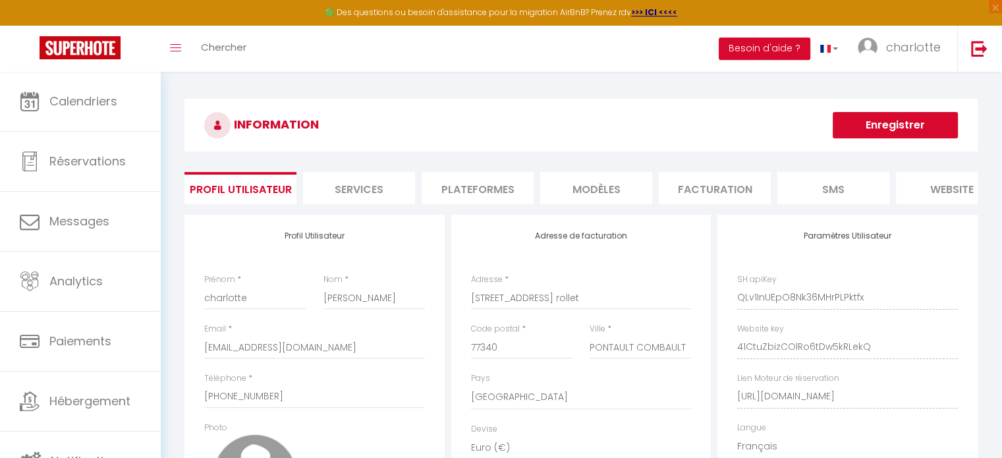
click at [347, 204] on li "Services" at bounding box center [359, 188] width 112 height 32
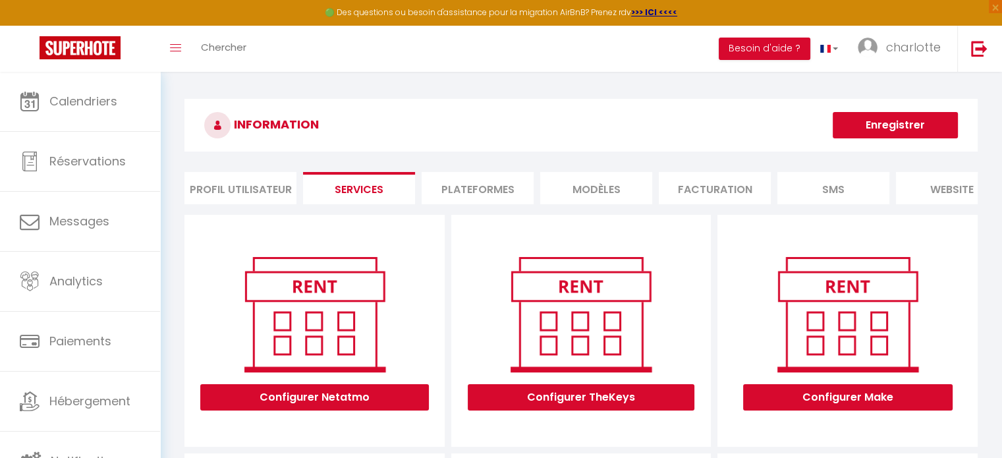
click at [500, 188] on li "Plateformes" at bounding box center [478, 188] width 112 height 32
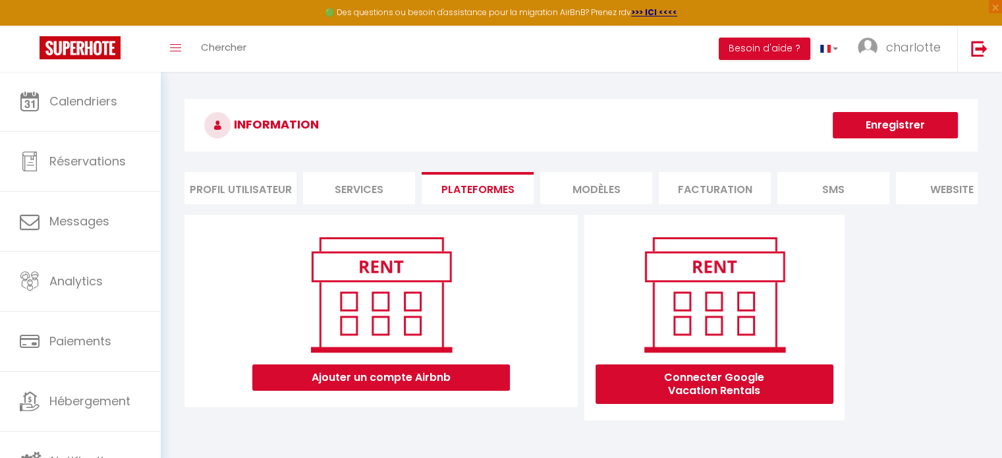
click at [639, 184] on li "MODÈLES" at bounding box center [596, 188] width 112 height 32
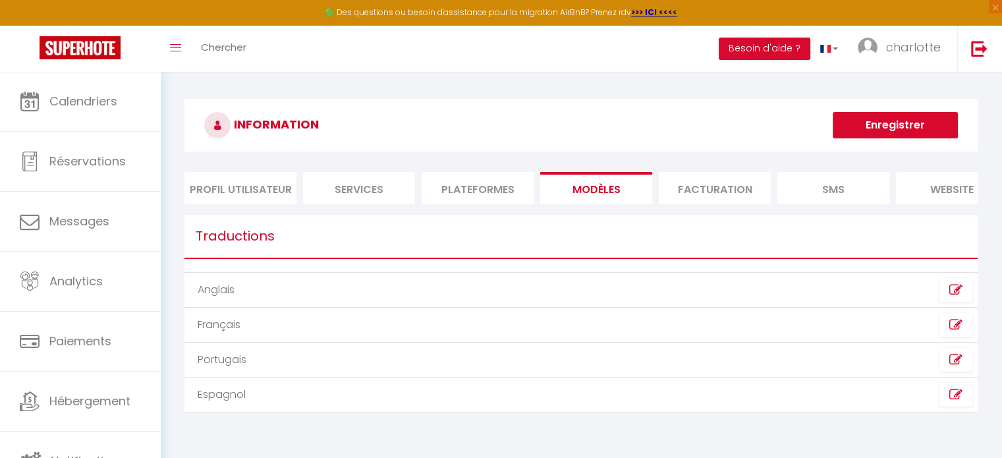
click at [724, 183] on li "Facturation" at bounding box center [715, 188] width 112 height 32
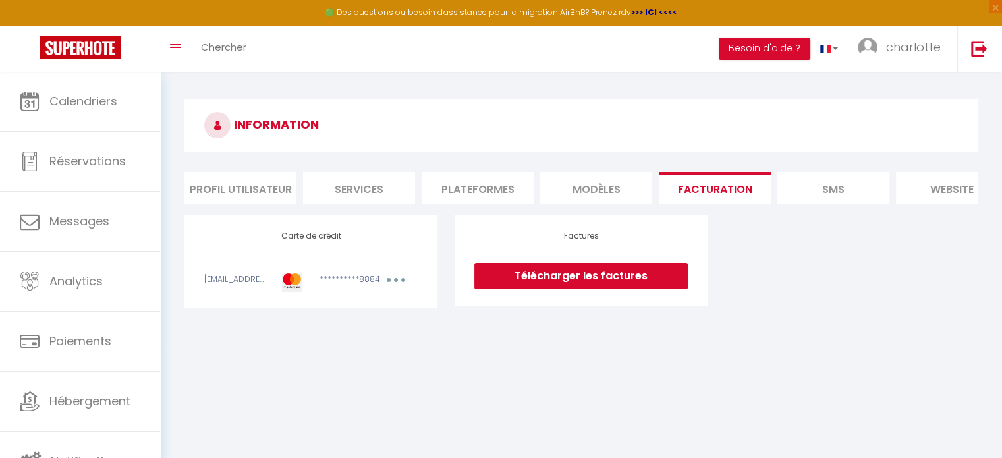
click at [824, 194] on li "SMS" at bounding box center [833, 188] width 112 height 32
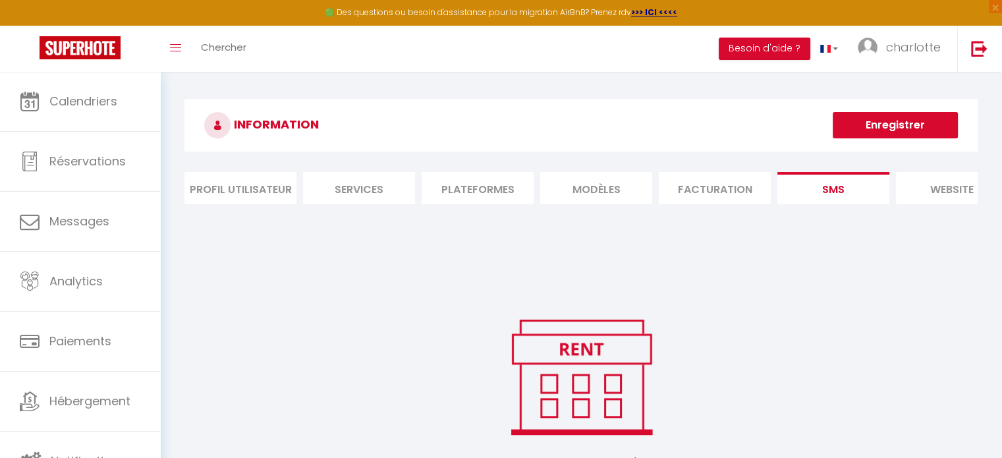
click at [919, 189] on li "website" at bounding box center [952, 188] width 112 height 32
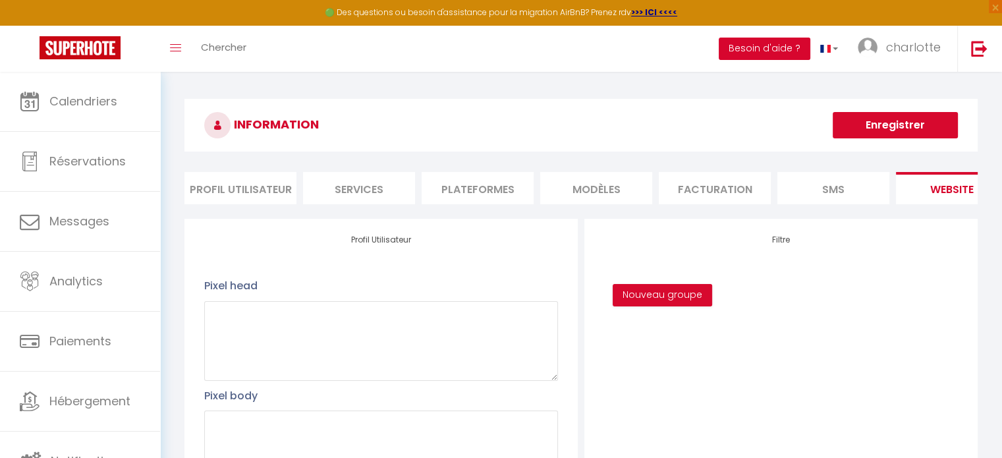
click at [768, 53] on button "Besoin d'aide ?" at bounding box center [765, 49] width 92 height 22
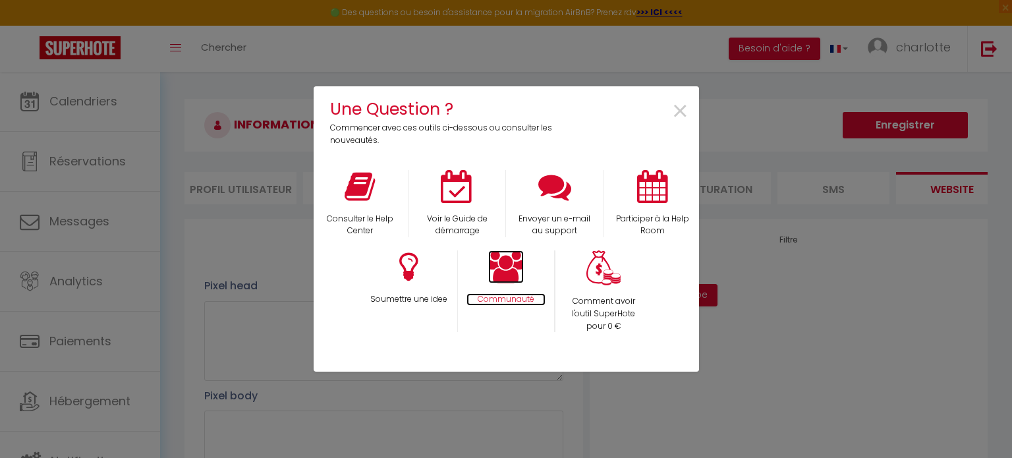
click at [498, 275] on icon at bounding box center [506, 266] width 36 height 33
click at [683, 105] on span "×" at bounding box center [680, 112] width 18 height 42
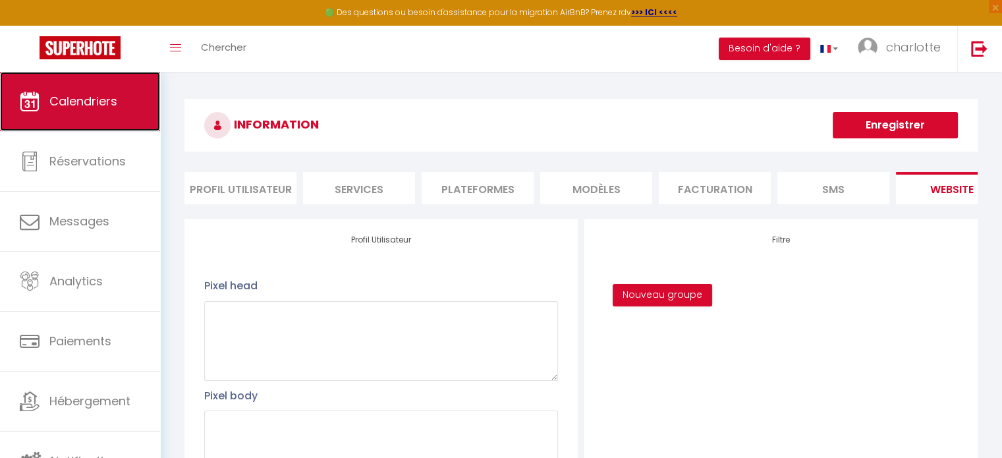
click at [115, 103] on span "Calendriers" at bounding box center [83, 101] width 68 height 16
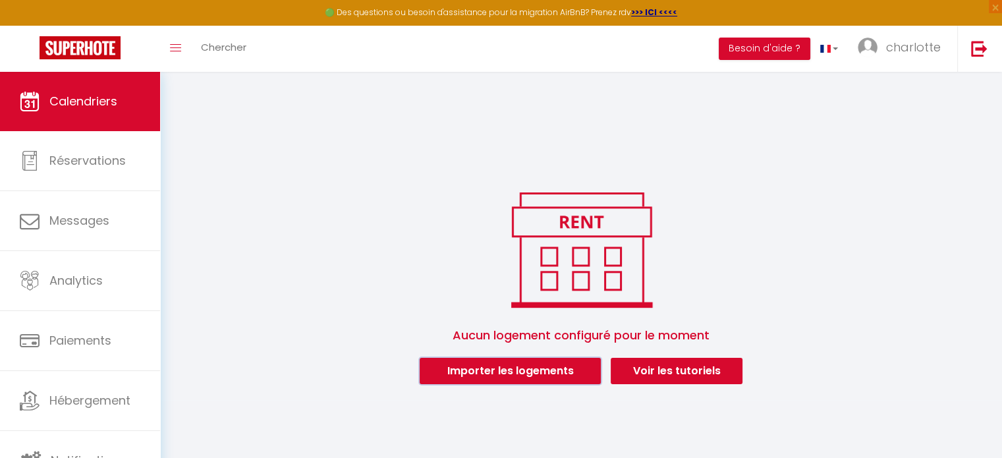
click at [505, 383] on button "Importer les logements" at bounding box center [510, 371] width 181 height 26
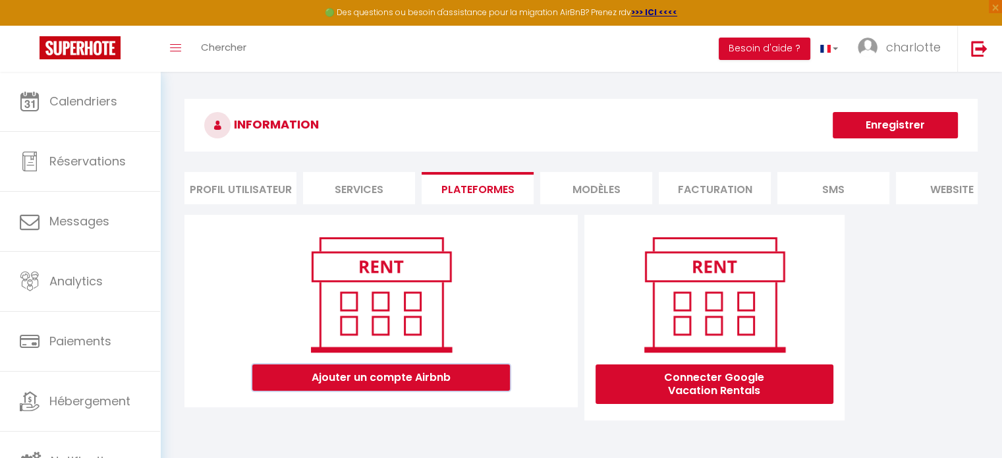
click at [441, 387] on button "Ajouter un compte Airbnb" at bounding box center [381, 377] width 258 height 26
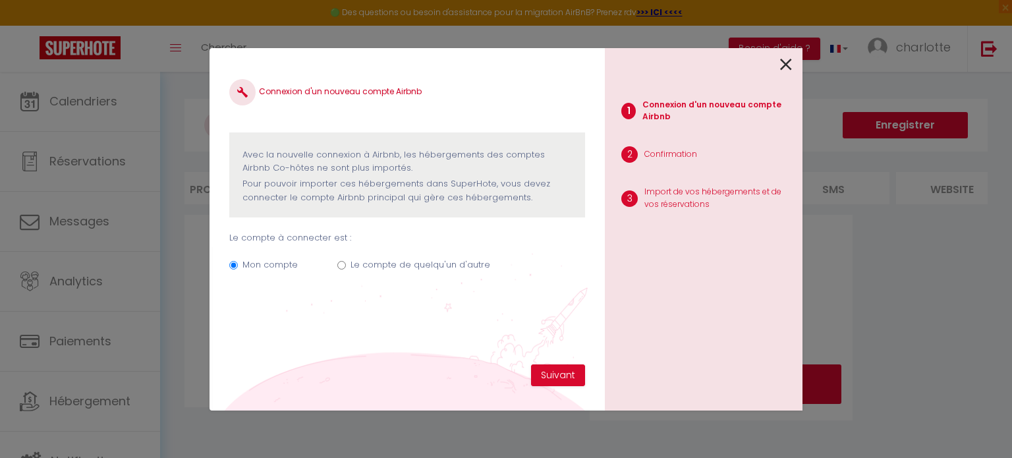
click at [390, 258] on label "Le compte de quelqu'un d'autre" at bounding box center [421, 264] width 140 height 13
click at [346, 261] on input "Le compte de quelqu'un d'autre" at bounding box center [341, 265] width 9 height 9
radio input "true"
radio input "false"
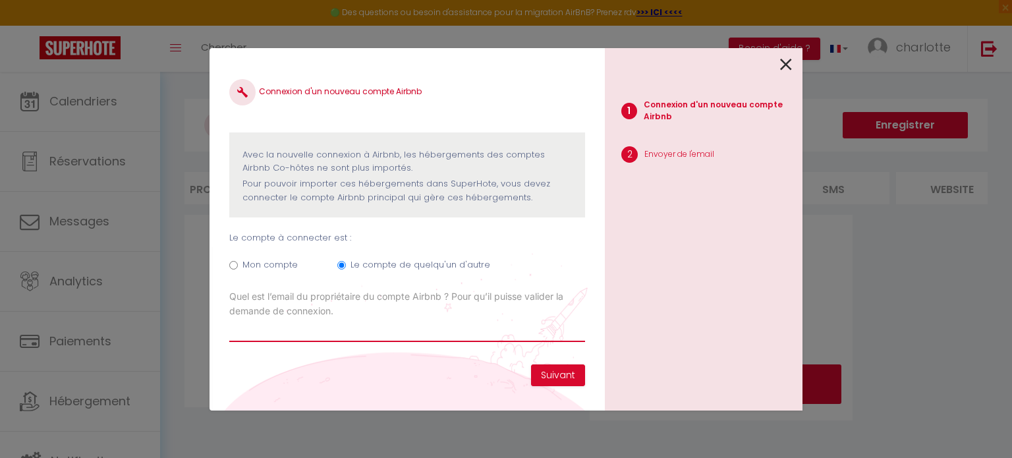
click at [343, 329] on input "Email connexion Airbnb" at bounding box center [407, 330] width 356 height 24
type input "ruelouisebourgeois9@gmail.com"
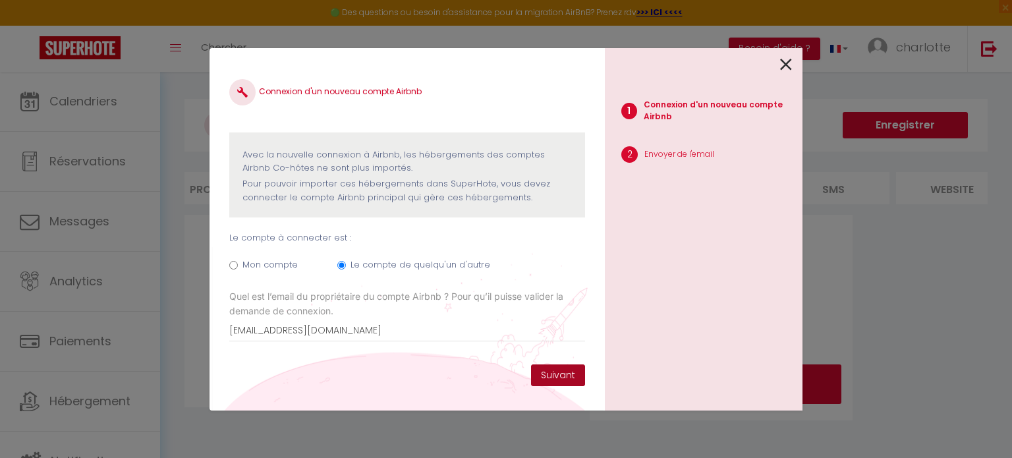
click at [559, 368] on button "Suivant" at bounding box center [558, 375] width 54 height 22
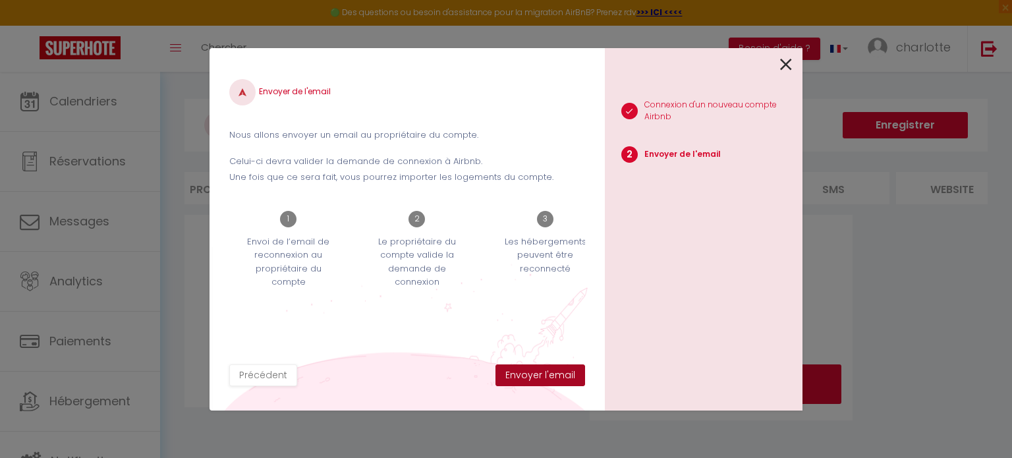
click at [513, 374] on button "Envoyer l'email" at bounding box center [540, 375] width 90 height 22
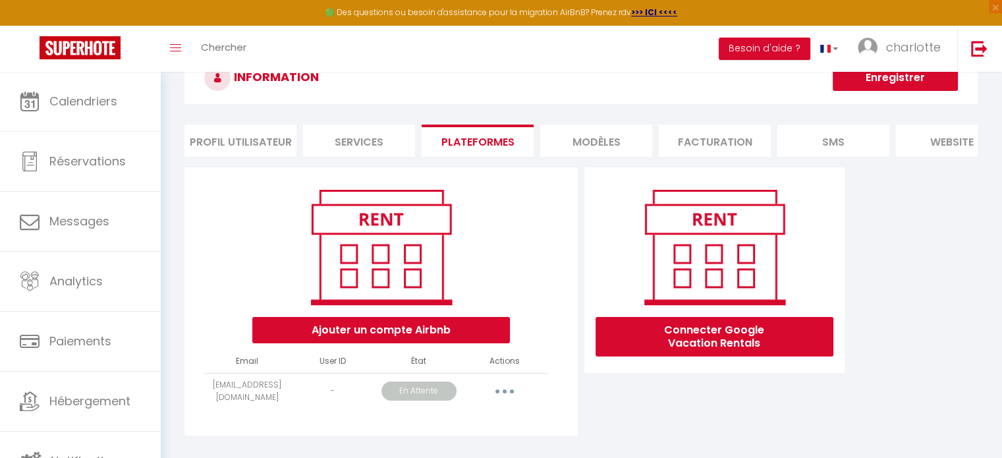
scroll to position [54, 0]
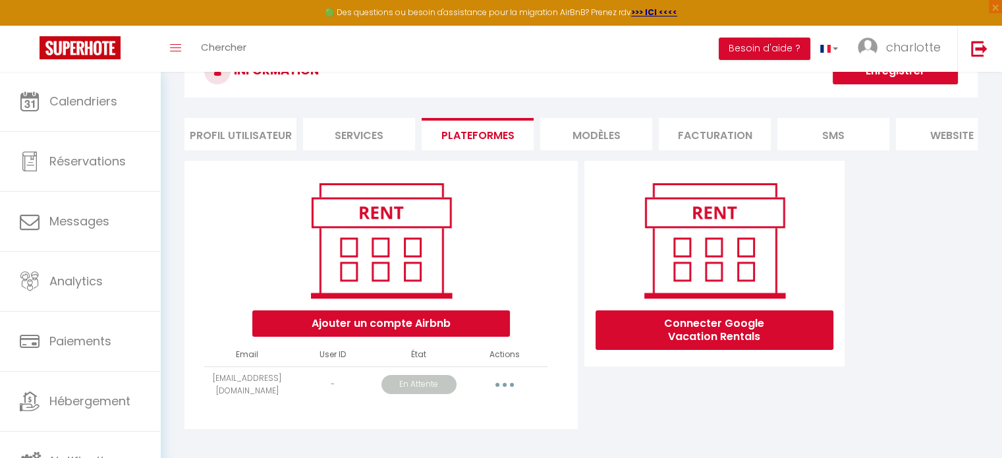
click at [501, 395] on button "button" at bounding box center [504, 384] width 37 height 21
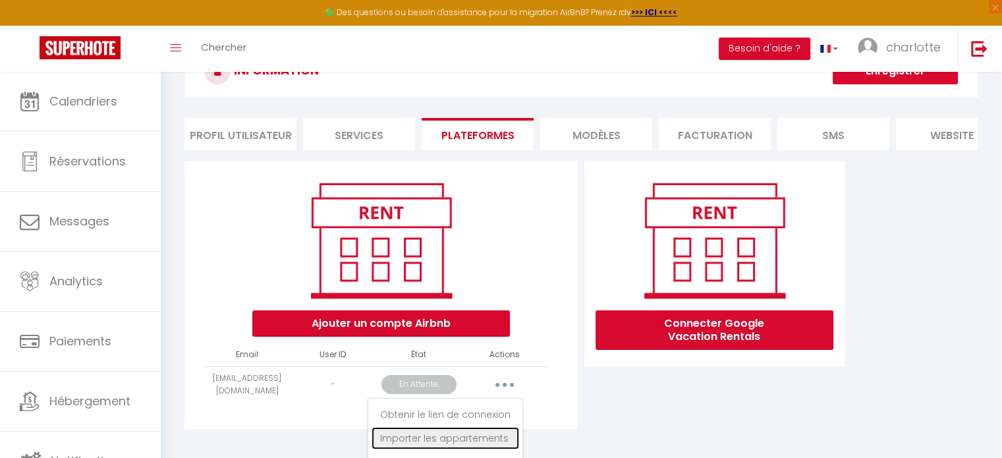
click at [475, 449] on link "Importer les appartements" at bounding box center [446, 438] width 148 height 22
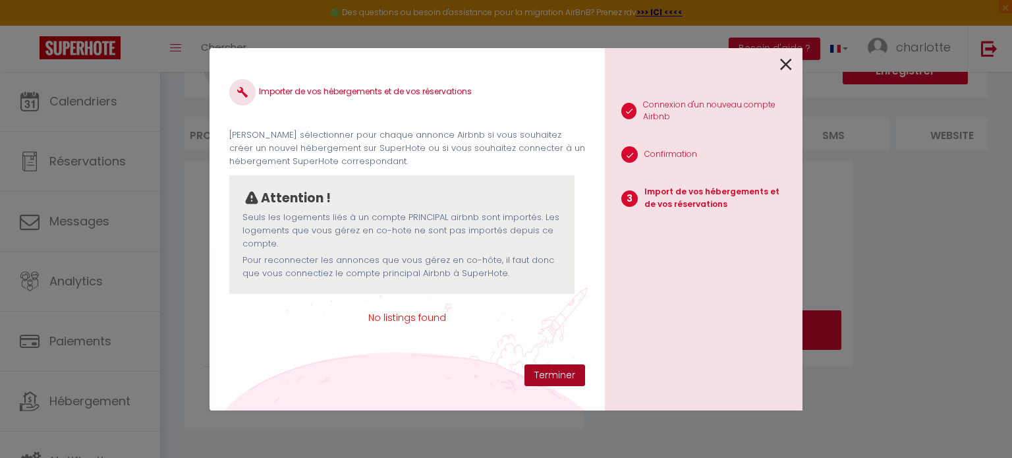
click at [577, 378] on button "Terminer" at bounding box center [554, 375] width 61 height 22
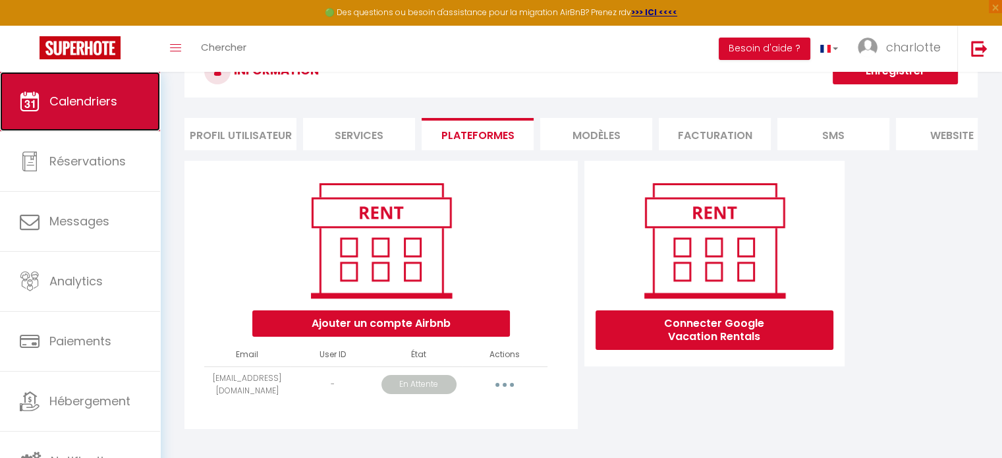
click at [95, 93] on span "Calendriers" at bounding box center [83, 101] width 68 height 16
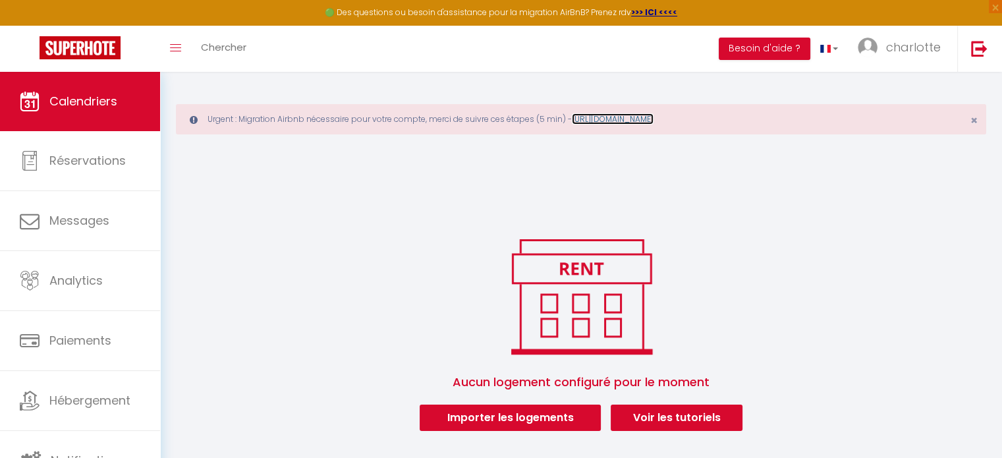
click at [654, 119] on link "https://superhote.com/migration-airbnb" at bounding box center [613, 118] width 82 height 11
